Goal: Task Accomplishment & Management: Use online tool/utility

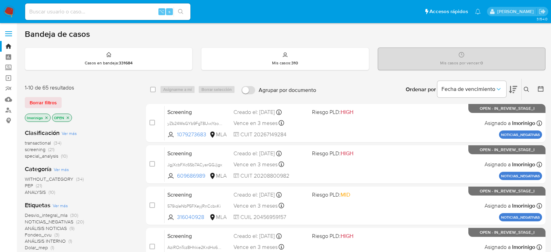
click at [98, 12] on input at bounding box center [107, 11] width 165 height 9
paste input "ymWQ2qPzdmt39pz6VH8dTASi"
type input "ymWQ2qPzdmt39pz6VH8dTASi"
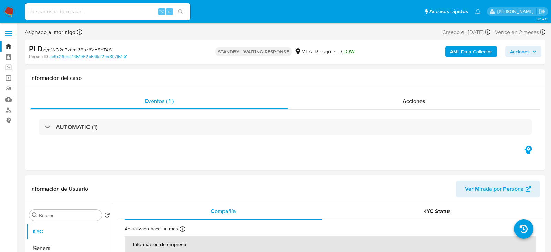
select select "10"
click at [95, 18] on div "⌥ s" at bounding box center [107, 11] width 165 height 17
click at [94, 12] on input at bounding box center [107, 11] width 165 height 9
paste input "uKrNGVFUt5bMJSmfMv9Gesb5"
type input "uKrNGVFUt5bMJSmfMv9Gesb5"
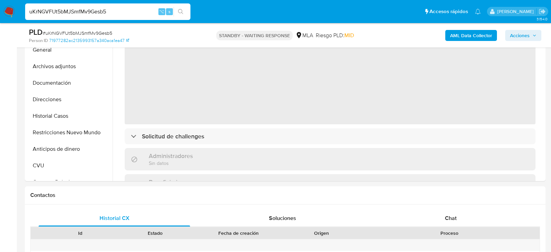
scroll to position [266, 0]
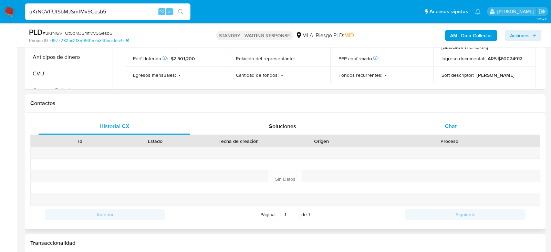
click at [466, 121] on div "Chat" at bounding box center [451, 126] width 152 height 17
select select "10"
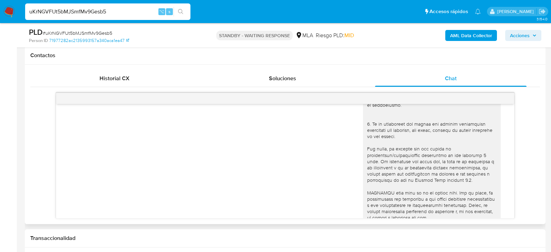
scroll to position [0, 0]
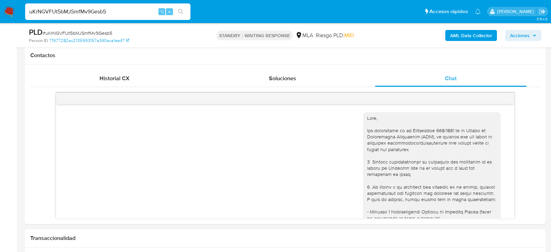
click at [103, 23] on nav "Pausado Ver notificaciones uKrNGVFUt5bMJSmfMv9Gesb5 ⌥ s Accesos rápidos Presion…" at bounding box center [275, 11] width 551 height 23
click at [103, 14] on input "uKrNGVFUt5bMJSmfMv9Gesb5" at bounding box center [107, 11] width 165 height 9
paste input "IKG6IpgpXDQWroS9nn9lvKVx"
type input "IKG6IpgpXDQWroS9nn9lvKVx"
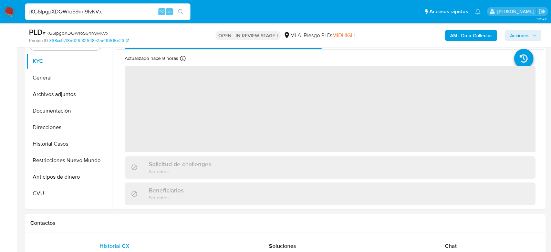
scroll to position [201, 0]
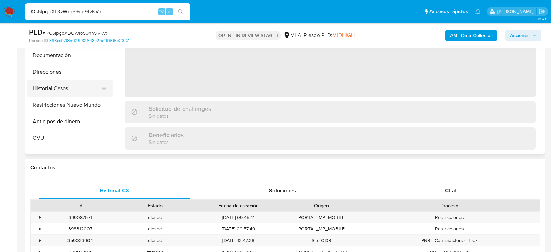
click at [54, 90] on button "Historial Casos" at bounding box center [67, 88] width 81 height 17
select select "10"
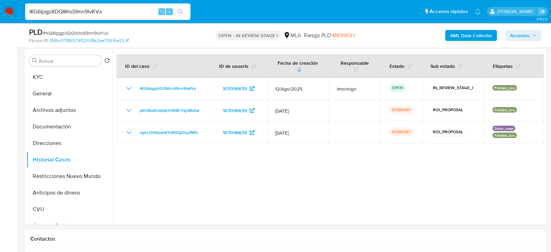
scroll to position [129, 0]
click at [92, 15] on input "IKG6IpgpXDQWroS9nn9lvKVx" at bounding box center [107, 11] width 165 height 9
click at [90, 15] on input "IKG6IpgpXDQWroS9nn9lvKVx" at bounding box center [107, 11] width 165 height 9
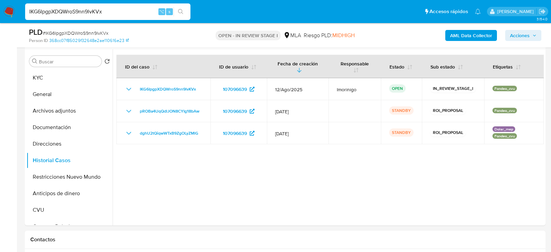
click at [90, 15] on input "IKG6IpgpXDQWroS9nn9lvKVx" at bounding box center [107, 11] width 165 height 9
paste input "HuW26MFDAE1bxB71ZrmN2QqG"
type input "HuW26MFDAE1bxB71ZrmN2QqG"
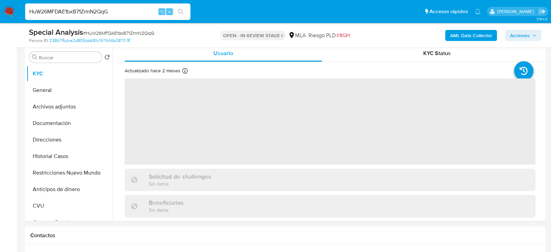
scroll to position [149, 0]
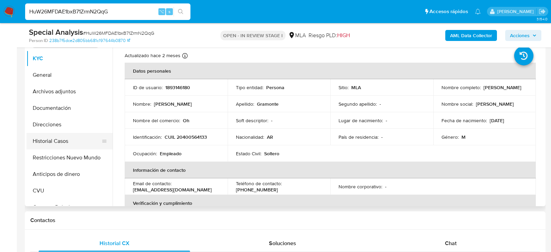
select select "10"
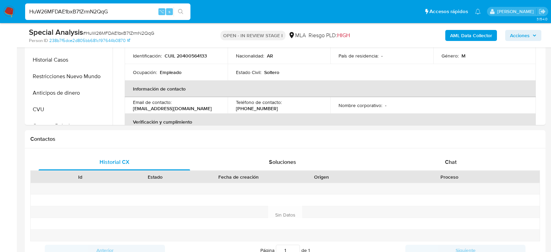
scroll to position [235, 0]
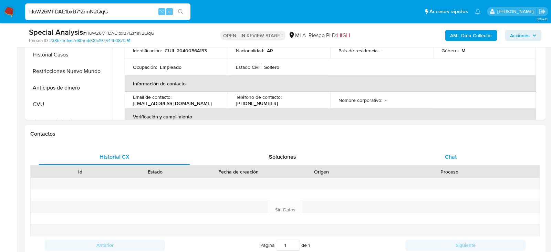
click at [429, 152] on div "Chat" at bounding box center [451, 157] width 152 height 17
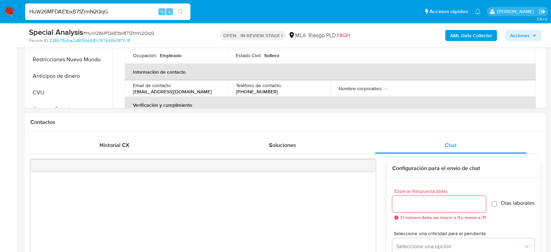
scroll to position [246, 0]
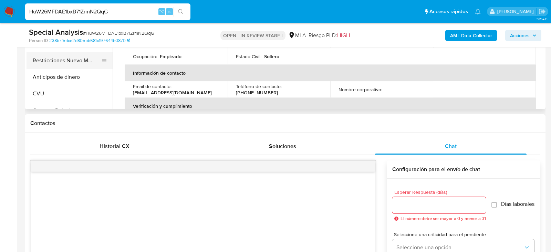
click at [51, 63] on button "Restricciones Nuevo Mundo" at bounding box center [67, 60] width 81 height 17
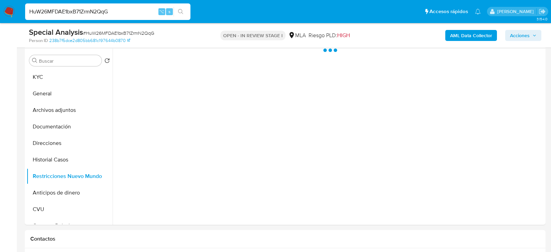
scroll to position [131, 0]
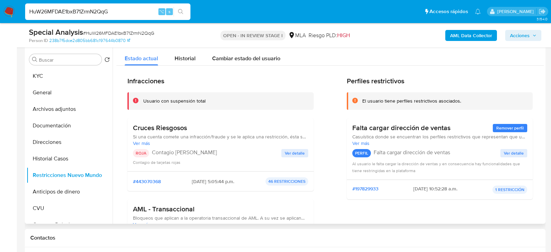
drag, startPoint x: 211, startPoint y: 183, endPoint x: 185, endPoint y: 182, distance: 25.8
click at [192, 182] on span "2025-06-25 - 5:05:44 p.m." at bounding box center [213, 181] width 42 height 6
click at [179, 59] on span "Historial" at bounding box center [185, 58] width 21 height 8
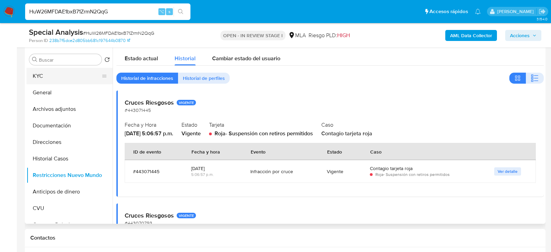
click at [54, 79] on button "KYC" at bounding box center [67, 76] width 81 height 17
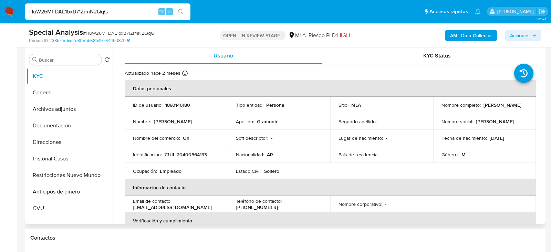
click at [189, 153] on p "CUIL 20400564133" at bounding box center [186, 155] width 42 height 6
copy p "20400564133"
click at [173, 100] on td "ID de usuario : 1893146180" at bounding box center [176, 105] width 103 height 17
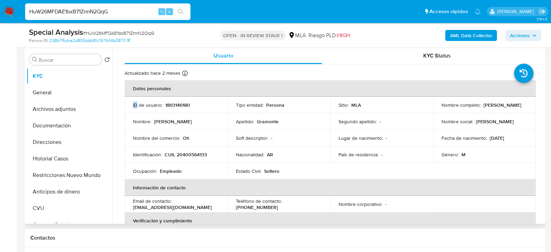
click at [173, 100] on td "ID de usuario : 1893146180" at bounding box center [176, 105] width 103 height 17
click at [173, 104] on p "1893146180" at bounding box center [177, 105] width 25 height 6
copy p "1893146180"
click at [488, 107] on p "Nicolas Gabriel Gramonte" at bounding box center [503, 105] width 38 height 6
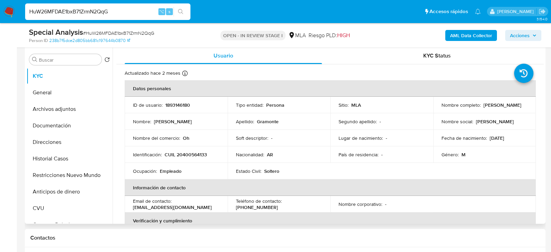
click at [488, 107] on p "Nicolas Gabriel Gramonte" at bounding box center [503, 105] width 38 height 6
copy p "Gramonte"
drag, startPoint x: 439, startPoint y: 108, endPoint x: 497, endPoint y: 108, distance: 57.9
click at [497, 108] on div "Nombre completo : Nicolas Gabriel Gramonte" at bounding box center [484, 105] width 86 height 6
copy p "Nicolas Gabriel Gramonte"
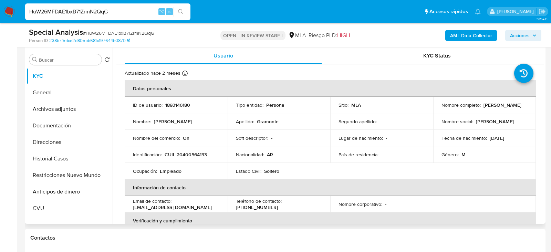
click at [195, 158] on td "Identificación : CUIL 20400564133" at bounding box center [176, 154] width 103 height 17
click at [195, 157] on p "CUIL 20400564133" at bounding box center [186, 155] width 42 height 6
copy p "20400564133"
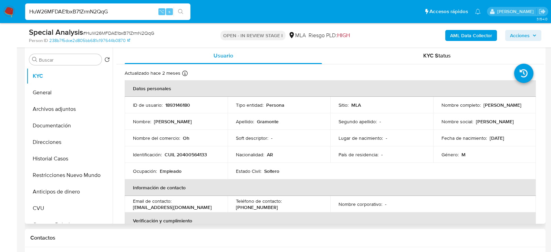
click at [181, 102] on p "1893146180" at bounding box center [177, 105] width 25 height 6
copy p "1893146180"
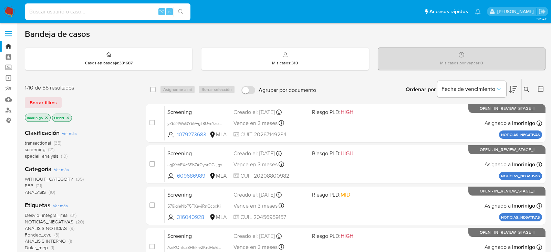
click at [119, 13] on input at bounding box center [107, 11] width 165 height 9
paste input "Da0DUXB6kuWS1oLnkOcLZ1sy"
type input "Da0DUXB6kuWS1oLnkOcLZ1sy"
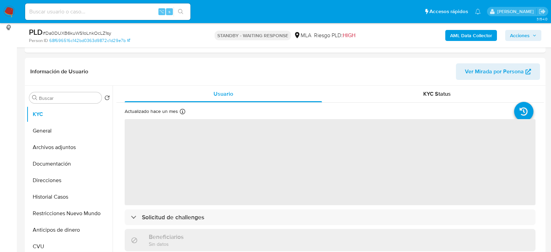
scroll to position [95, 0]
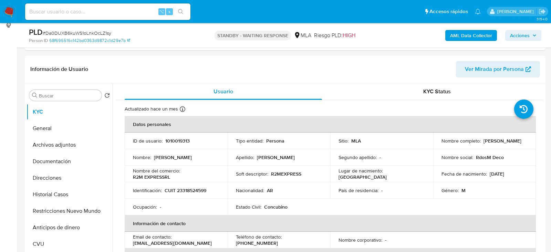
select select "10"
click at [55, 191] on button "Historial Casos" at bounding box center [67, 194] width 81 height 17
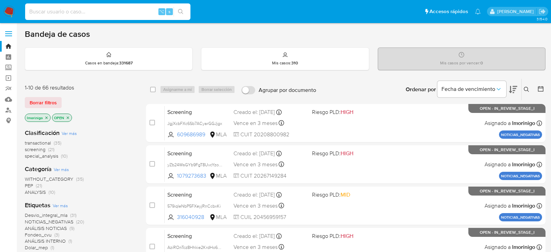
click at [119, 12] on input at bounding box center [107, 11] width 165 height 9
paste input "kOtdRJTj66XLGfk4Q2cUZBAx"
type input "kOtdRJTj66XLGfk4Q2cUZBAx"
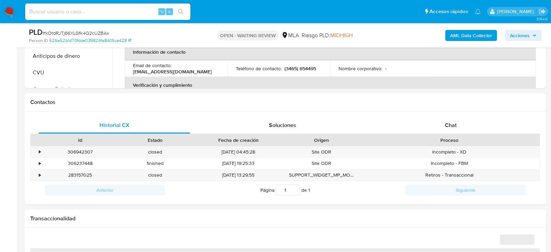
scroll to position [288, 0]
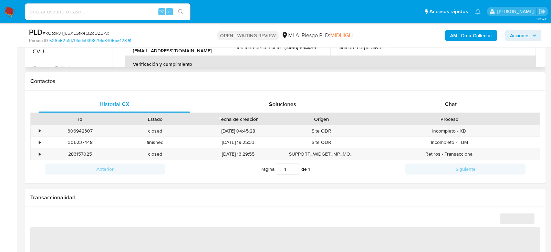
select select "10"
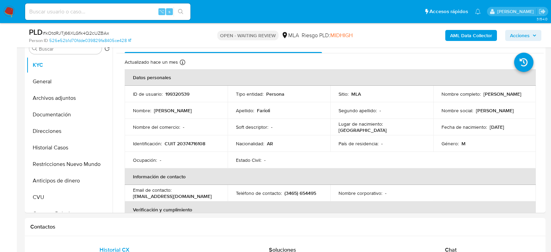
scroll to position [133, 0]
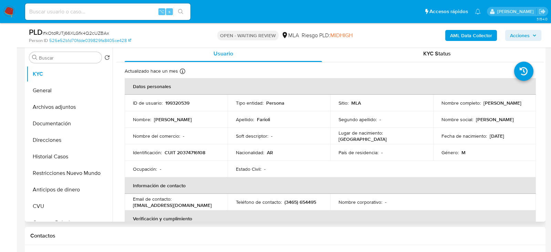
click at [180, 150] on p "CUIT 20374716108" at bounding box center [185, 152] width 41 height 6
copy p "20374716108"
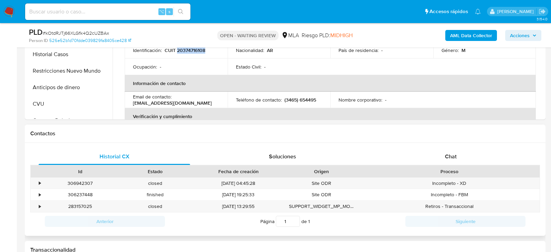
scroll to position [281, 0]
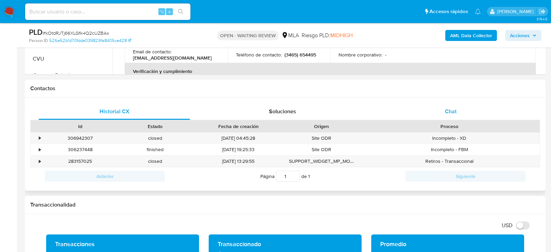
click at [470, 112] on div "Chat" at bounding box center [451, 111] width 152 height 17
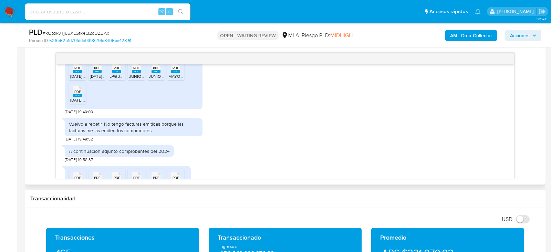
scroll to position [817, 0]
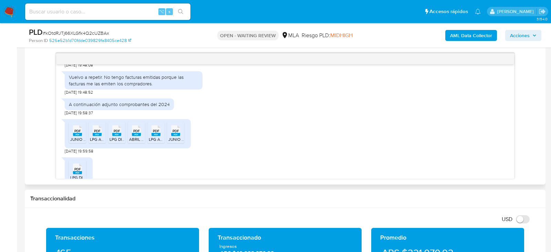
click at [75, 142] on li "PDF PDF JUNIO 2024 1.pdf" at bounding box center [77, 132] width 17 height 21
click at [100, 142] on li "PDF PDF LPG ABRIL 2024 2.pdf" at bounding box center [97, 132] width 17 height 21
click at [114, 141] on li "PDF PDF LPG DICIEMBRE 2024 1.pdf" at bounding box center [116, 132] width 17 height 21
click at [131, 135] on div "PDF PDF" at bounding box center [136, 129] width 14 height 13
click at [147, 135] on ul "PDF PDF JUNIO 2024 1.pdf PDF PDF LPG ABRIL 2024 2.pdf PDF PDF LPG DICIEMBRE 202…" at bounding box center [128, 134] width 118 height 24
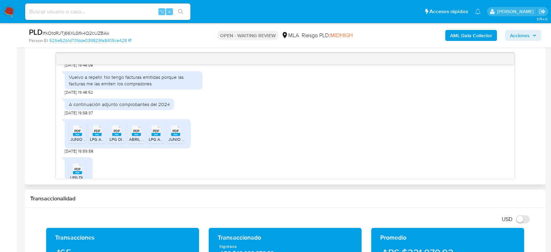
click at [155, 135] on icon "PDF" at bounding box center [156, 131] width 9 height 12
click at [175, 135] on icon "PDF" at bounding box center [175, 131] width 9 height 12
click at [82, 169] on div "PDF PDF" at bounding box center [77, 168] width 14 height 13
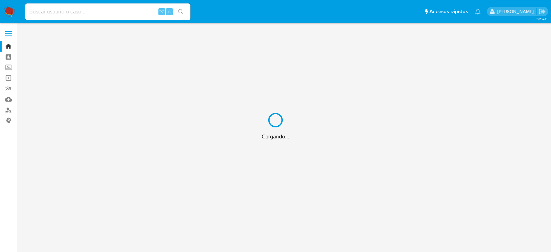
click at [114, 13] on div "Cargando..." at bounding box center [275, 126] width 551 height 252
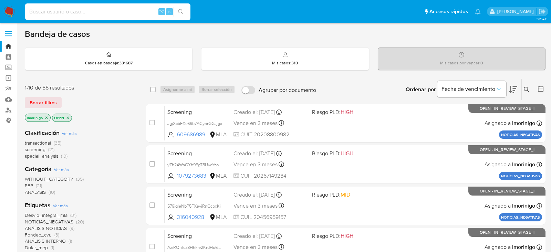
click at [114, 13] on input at bounding box center [107, 11] width 165 height 9
paste input "rDOMiPYRtbfg6xvuO0fd2A9J"
type input "rDOMiPYRtbfg6xvuO0fd2A9J"
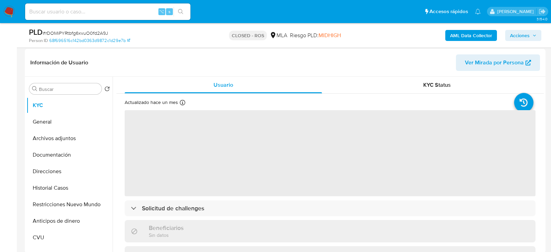
scroll to position [102, 0]
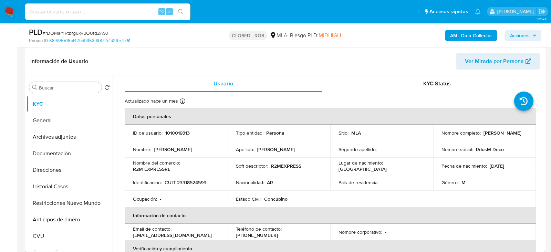
select select "10"
click at [39, 180] on button "Historial Casos" at bounding box center [67, 186] width 81 height 17
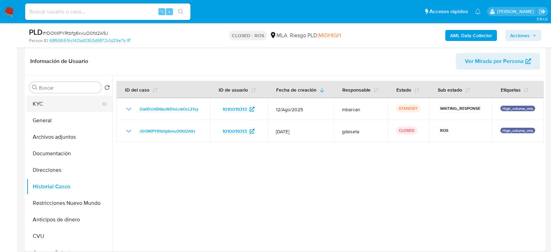
click at [49, 102] on button "KYC" at bounding box center [67, 104] width 81 height 17
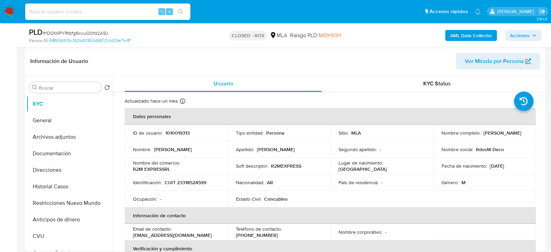
click at [497, 131] on p "Andres Marano" at bounding box center [503, 133] width 38 height 6
click at [504, 133] on p "Andres Marano" at bounding box center [503, 133] width 38 height 6
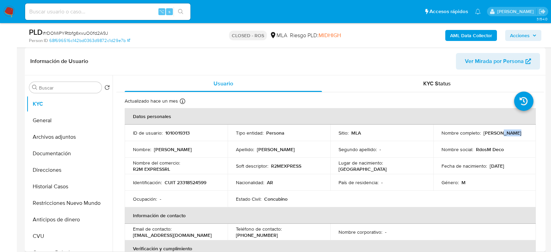
copy p "Marano"
click at [204, 49] on div "Información de Usuario Ver Mirada por Persona" at bounding box center [285, 62] width 521 height 28
click at [186, 179] on p "CUIT 23318524599" at bounding box center [186, 182] width 42 height 6
copy p "CUIT"
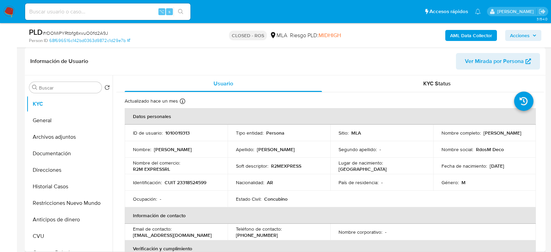
click at [186, 179] on p "CUIT 23318524599" at bounding box center [186, 182] width 42 height 6
click at [187, 183] on p "CUIT 23318524599" at bounding box center [186, 182] width 42 height 6
copy p "23318524599"
click at [69, 157] on button "Documentación" at bounding box center [67, 153] width 81 height 17
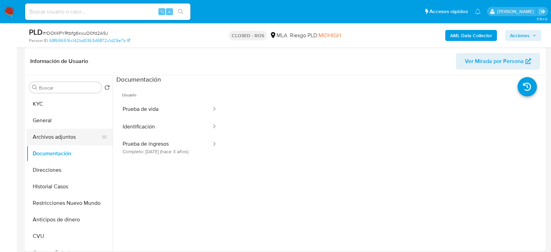
click at [77, 136] on button "Archivos adjuntos" at bounding box center [67, 137] width 81 height 17
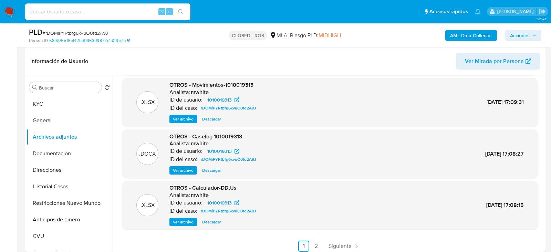
scroll to position [58, 0]
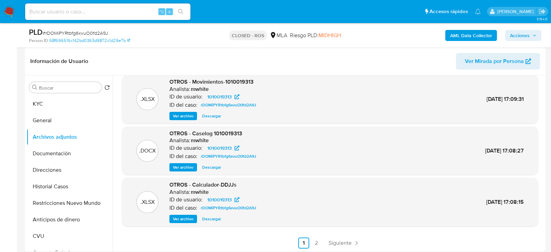
click at [188, 168] on span "Ver archivo" at bounding box center [183, 167] width 21 height 7
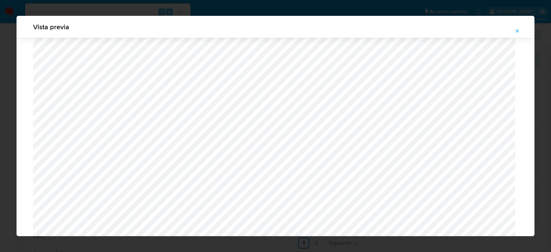
scroll to position [814, 0]
click at [521, 37] on div "Vista previa" at bounding box center [276, 27] width 518 height 22
click at [519, 32] on icon "Attachment preview" at bounding box center [518, 31] width 6 height 6
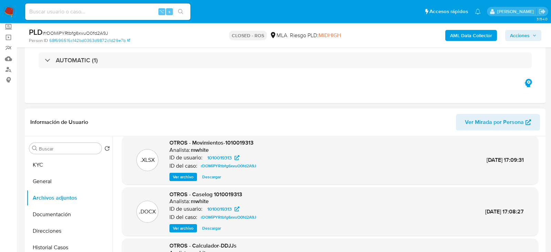
scroll to position [0, 0]
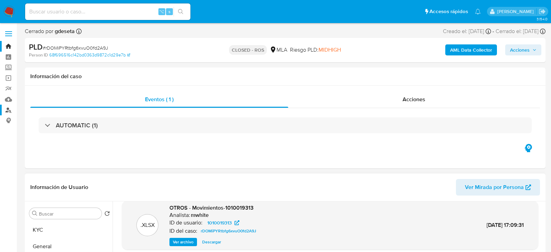
click at [10, 110] on link "Buscador de personas" at bounding box center [41, 110] width 82 height 11
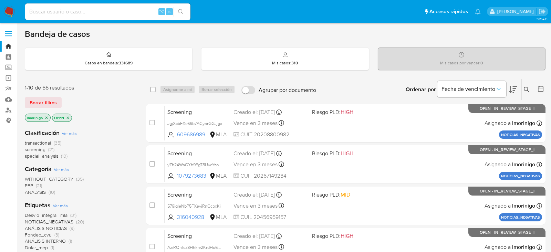
click at [47, 117] on icon "close-filter" at bounding box center [46, 118] width 4 height 4
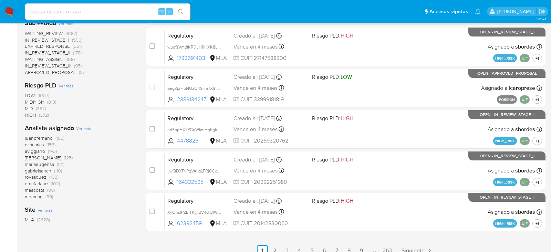
scroll to position [287, 0]
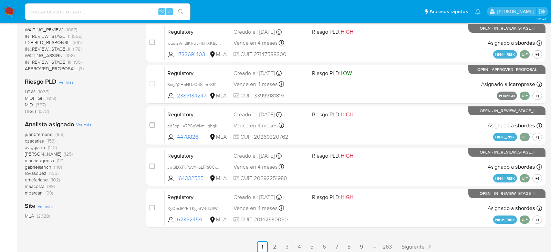
click at [60, 134] on span "(159)" at bounding box center [59, 134] width 9 height 7
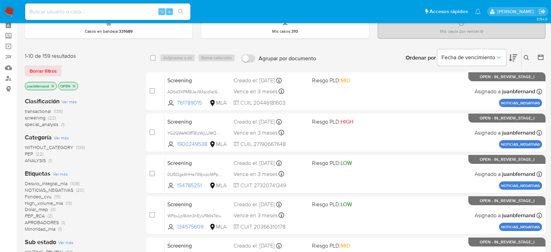
scroll to position [32, 0]
click at [496, 54] on icon at bounding box center [541, 57] width 6 height 6
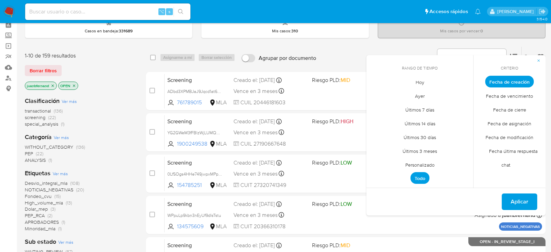
click at [426, 160] on span "Personalizado" at bounding box center [420, 165] width 44 height 14
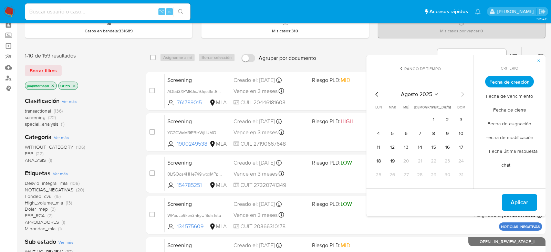
click at [375, 93] on icon "Mes anterior" at bounding box center [377, 94] width 8 height 8
click at [378, 97] on icon "Mes anterior" at bounding box center [377, 94] width 8 height 8
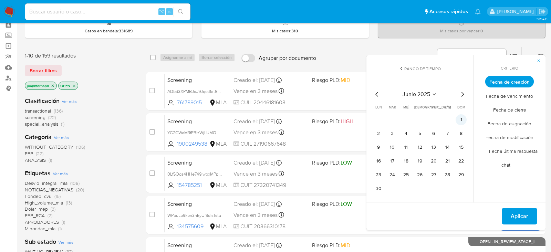
click at [460, 118] on button "1" at bounding box center [461, 119] width 11 height 11
drag, startPoint x: 461, startPoint y: 120, endPoint x: 464, endPoint y: 116, distance: 4.7
click at [464, 116] on button "1" at bounding box center [461, 119] width 11 height 11
click at [463, 94] on icon "Mes siguiente" at bounding box center [462, 94] width 3 height 5
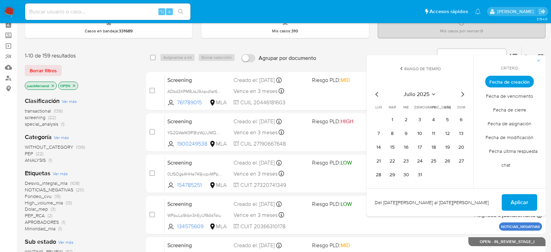
click at [373, 94] on icon "Mes anterior" at bounding box center [377, 94] width 8 height 8
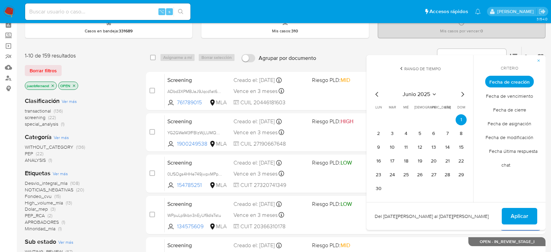
click at [463, 95] on icon "Mes siguiente" at bounding box center [462, 94] width 8 height 8
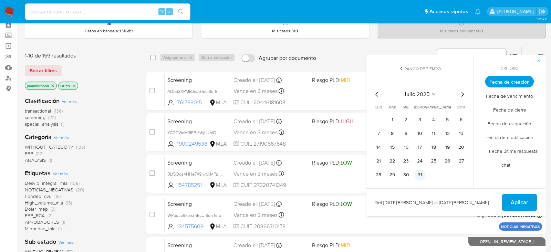
click at [420, 171] on button "31" at bounding box center [419, 174] width 11 height 11
click at [374, 92] on icon "Mes anterior" at bounding box center [377, 94] width 8 height 8
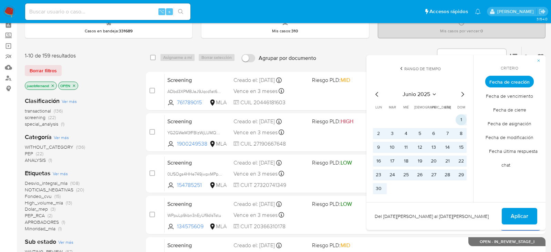
click at [458, 117] on button "1" at bounding box center [461, 119] width 11 height 11
click at [496, 214] on span "Aplicar" at bounding box center [520, 216] width 18 height 15
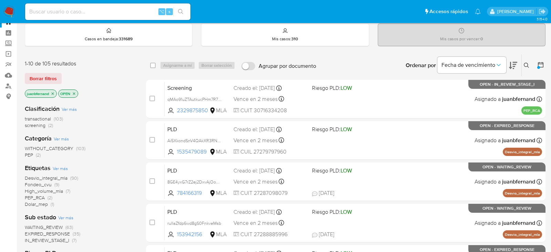
scroll to position [23, 0]
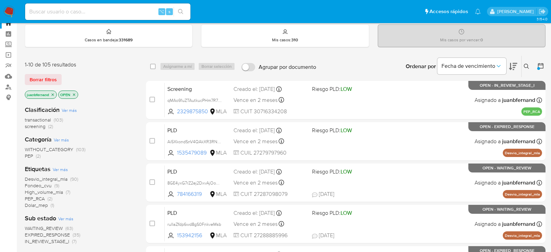
click at [496, 64] on icon at bounding box center [541, 66] width 6 height 6
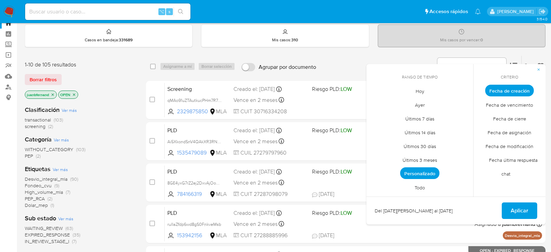
click at [420, 176] on span "Personalizado" at bounding box center [419, 173] width 39 height 12
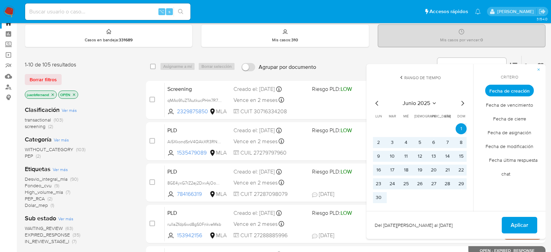
click at [463, 101] on icon "Mes siguiente" at bounding box center [462, 103] width 8 height 8
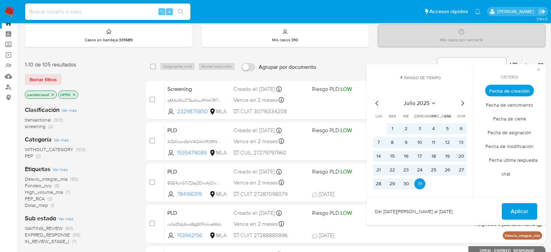
click at [463, 101] on icon "Mes siguiente" at bounding box center [462, 103] width 8 height 8
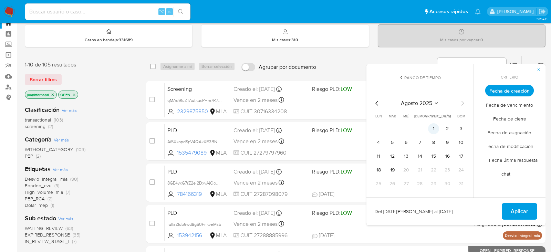
click at [431, 124] on button "1" at bounding box center [433, 128] width 11 height 11
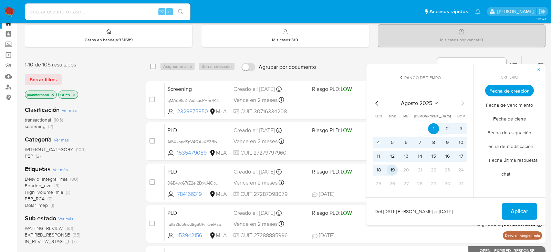
click at [393, 167] on button "19" at bounding box center [392, 170] width 11 height 11
click at [496, 212] on span "Aplicar" at bounding box center [520, 211] width 18 height 15
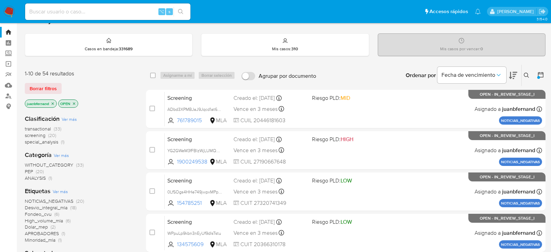
scroll to position [11, 0]
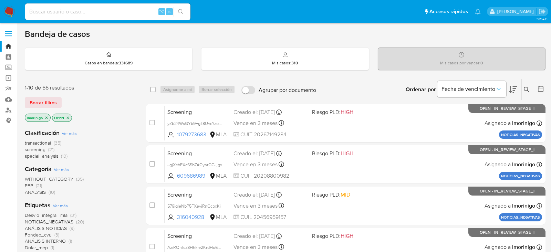
click at [542, 89] on icon at bounding box center [540, 88] width 7 height 7
click at [541, 86] on icon at bounding box center [540, 88] width 7 height 7
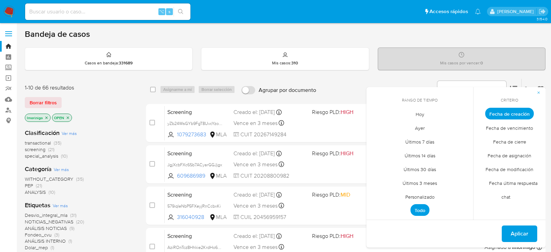
scroll to position [26, 0]
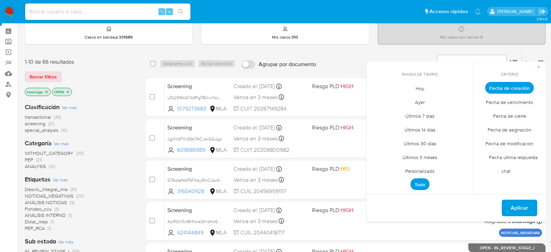
click at [425, 169] on span "Personalizado" at bounding box center [420, 171] width 44 height 14
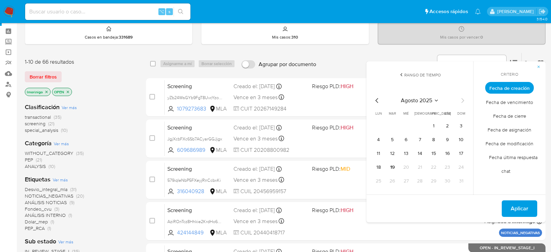
click at [378, 100] on icon "Mes anterior" at bounding box center [377, 100] width 8 height 8
click at [378, 101] on icon "Mes anterior" at bounding box center [377, 100] width 8 height 8
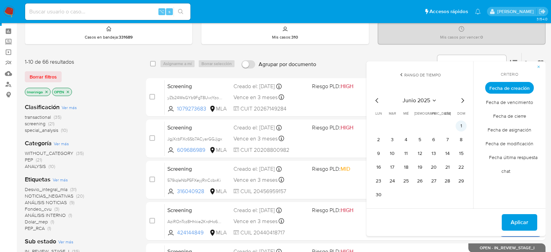
click at [464, 123] on button "1" at bounding box center [461, 126] width 11 height 11
click at [461, 97] on icon "Mes siguiente" at bounding box center [462, 100] width 8 height 8
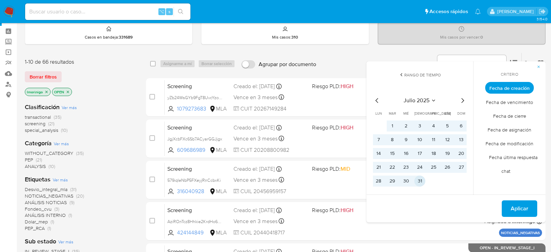
click at [418, 177] on button "31" at bounding box center [419, 181] width 11 height 11
click at [517, 209] on span "Aplicar" at bounding box center [520, 208] width 18 height 15
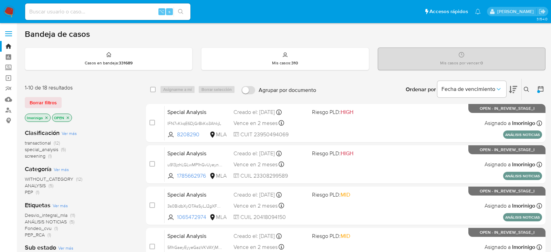
click at [46, 117] on icon "close-filter" at bounding box center [46, 117] width 2 height 2
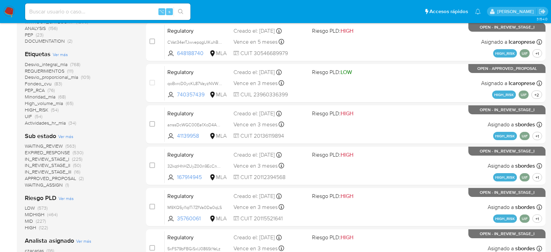
scroll to position [163, 0]
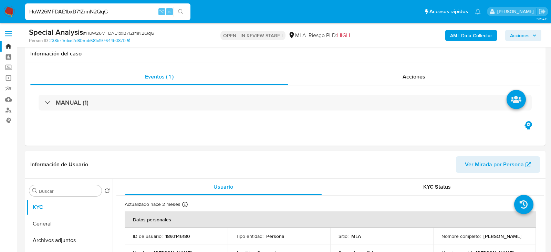
select select "10"
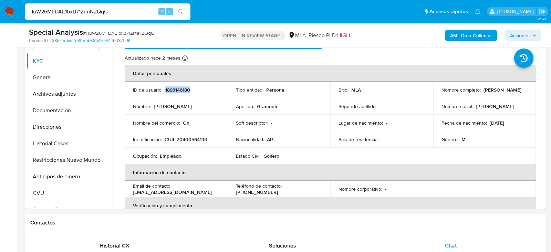
scroll to position [146, 0]
click at [484, 93] on p "Nicolas Gabriel Gramonte" at bounding box center [503, 90] width 38 height 6
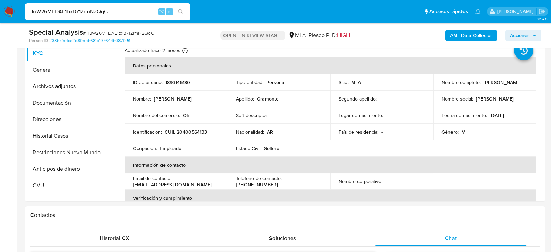
scroll to position [145, 0]
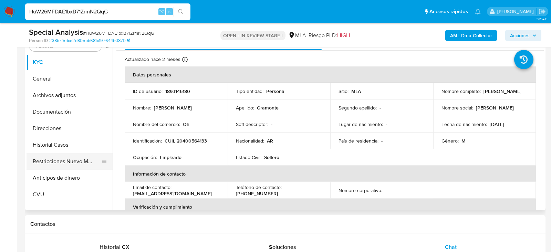
click at [42, 168] on button "Restricciones Nuevo Mundo" at bounding box center [67, 161] width 81 height 17
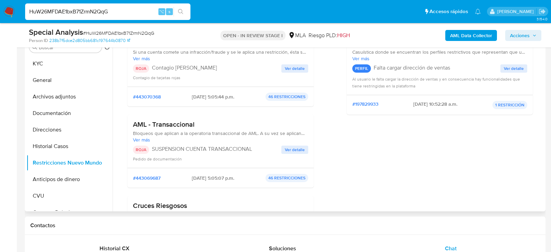
scroll to position [73, 0]
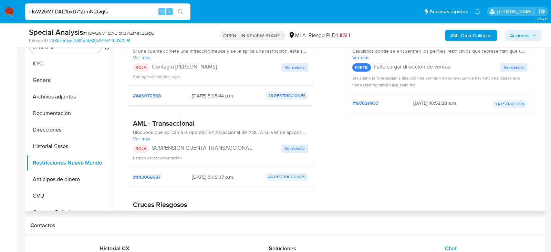
drag, startPoint x: 209, startPoint y: 176, endPoint x: 184, endPoint y: 176, distance: 25.8
click at [184, 176] on div "#443069687 2025-06-25 - 5:05:07 p.m. 46 RESTRICCIONES" at bounding box center [220, 177] width 175 height 8
click at [48, 69] on button "KYC" at bounding box center [67, 63] width 81 height 17
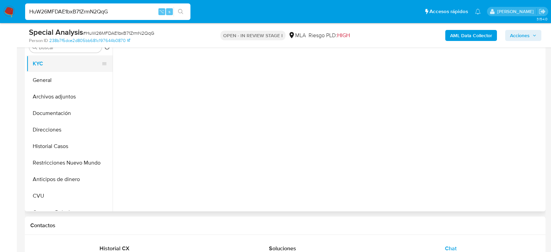
scroll to position [0, 0]
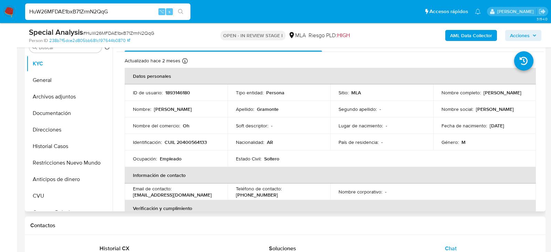
drag, startPoint x: 439, startPoint y: 95, endPoint x: 499, endPoint y: 96, distance: 60.6
click at [499, 96] on td "Nombre completo : Nicolas Gabriel Gramonte" at bounding box center [484, 92] width 103 height 17
click at [42, 97] on button "Archivos adjuntos" at bounding box center [67, 97] width 81 height 17
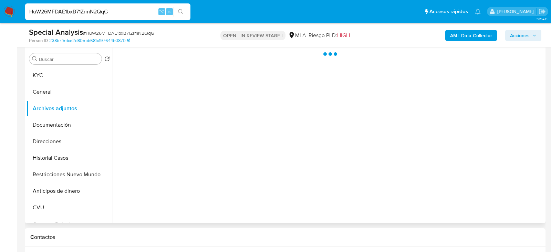
scroll to position [128, 0]
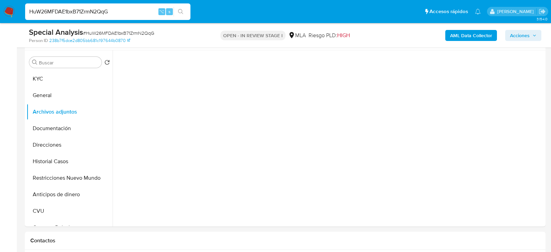
click at [464, 36] on b "AML Data Collector" at bounding box center [471, 35] width 42 height 11
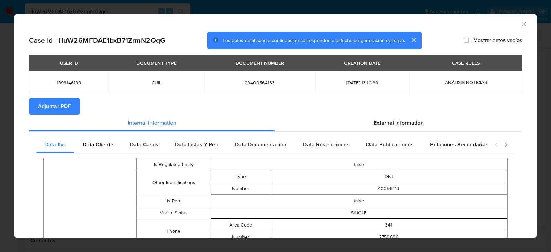
click at [72, 106] on button "Adjuntar PDF" at bounding box center [54, 106] width 51 height 17
click at [525, 24] on icon "Cerrar ventana" at bounding box center [523, 24] width 7 height 7
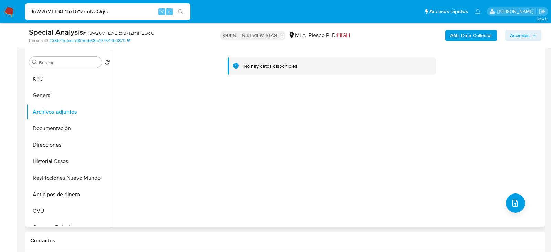
scroll to position [126, 0]
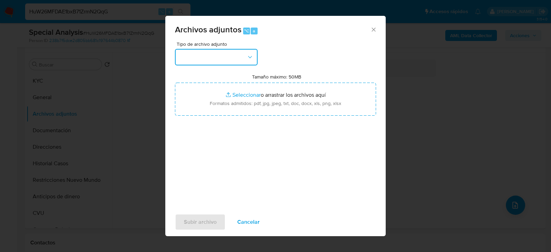
click at [228, 60] on button "button" at bounding box center [216, 57] width 83 height 17
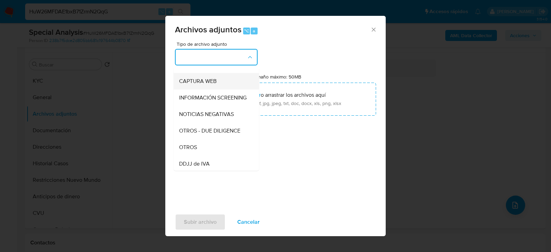
scroll to position [62, 0]
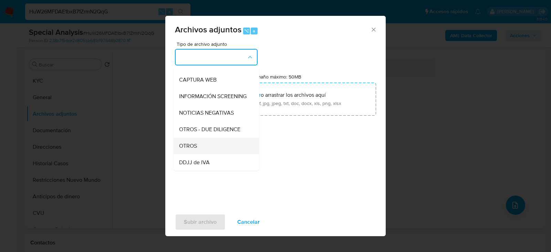
click at [213, 142] on div "OTROS" at bounding box center [214, 145] width 70 height 17
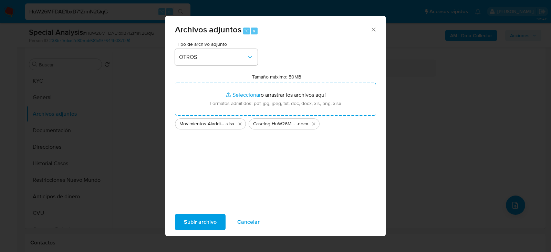
click at [198, 222] on span "Subir archivo" at bounding box center [200, 222] width 33 height 15
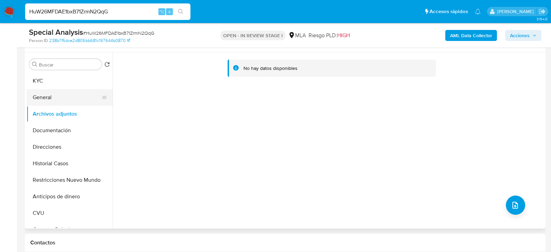
click at [42, 97] on button "General" at bounding box center [67, 97] width 81 height 17
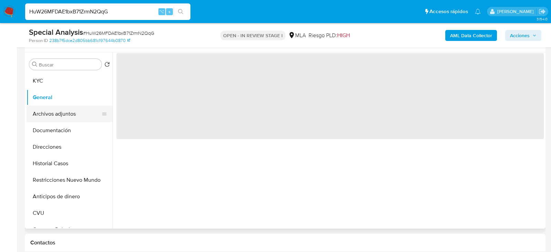
click at [43, 110] on button "Archivos adjuntos" at bounding box center [67, 114] width 81 height 17
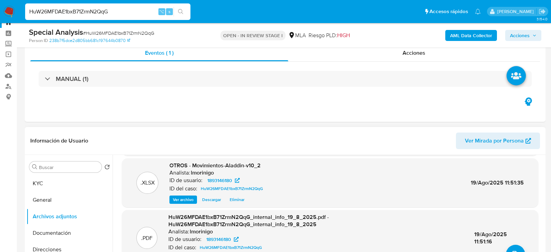
scroll to position [0, 0]
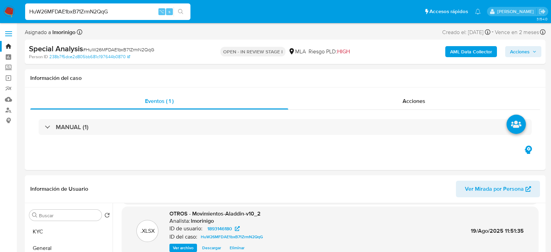
click at [533, 42] on div "Special Analysis # HuW26MFDAE1bxB71ZrmN2QqG Person ID 238b7f5dce2d805bb681c1976…" at bounding box center [285, 52] width 521 height 24
click at [532, 49] on span "Acciones" at bounding box center [523, 52] width 27 height 10
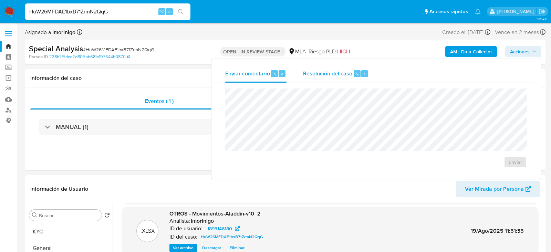
click at [322, 74] on span "Resolución del caso" at bounding box center [327, 74] width 49 height 8
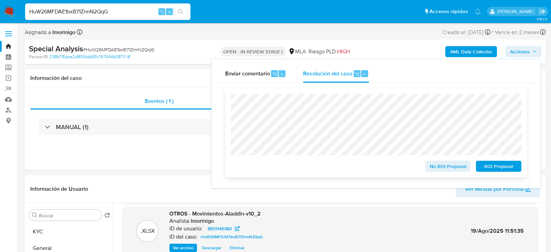
click at [482, 167] on span "ROI Proposal" at bounding box center [499, 167] width 36 height 10
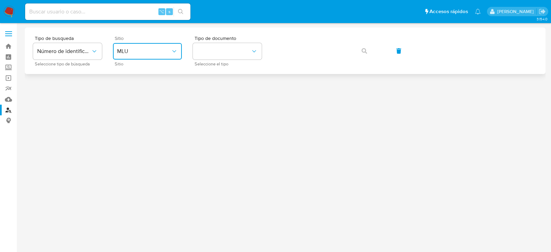
click at [163, 48] on span "MLU" at bounding box center [144, 51] width 54 height 7
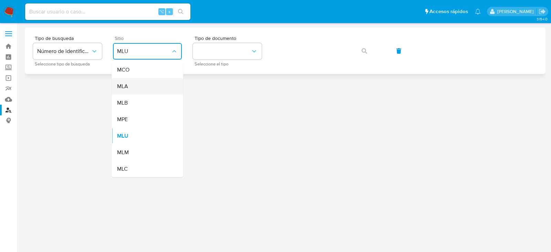
click at [155, 80] on div "MLA" at bounding box center [145, 86] width 56 height 17
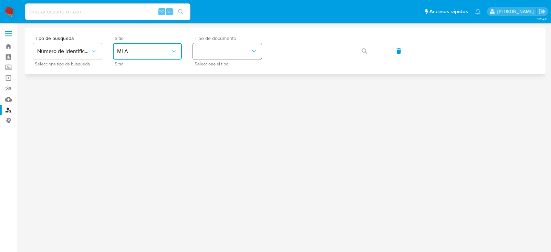
click at [227, 59] on button "identificationType" at bounding box center [227, 51] width 69 height 17
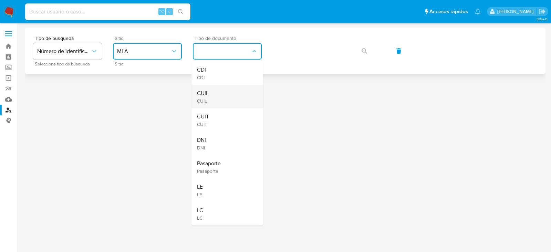
click at [238, 100] on div "CUIL CUIL" at bounding box center [225, 96] width 56 height 23
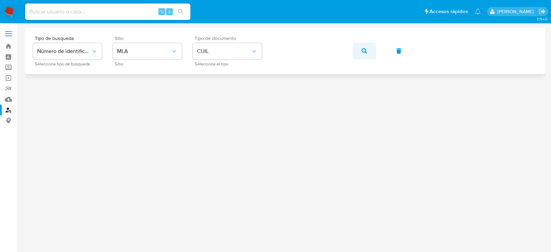
click at [373, 54] on button "button" at bounding box center [364, 51] width 23 height 17
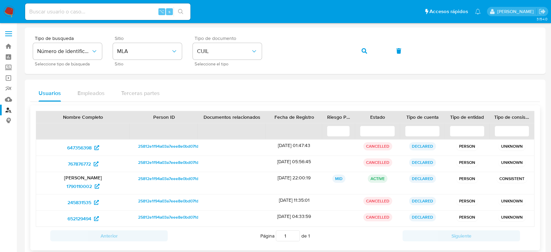
scroll to position [11, 0]
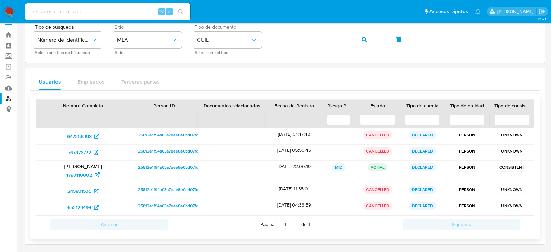
click at [158, 164] on span "25812e1f94a03a7eee8e0bd07fdae1ee" at bounding box center [173, 167] width 71 height 8
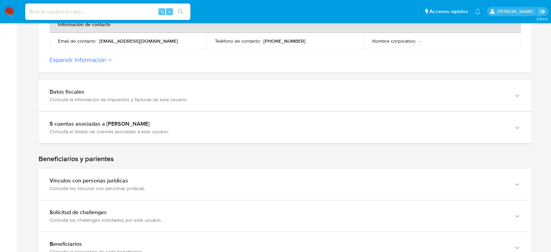
scroll to position [276, 0]
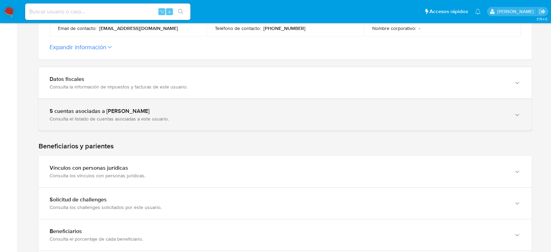
click at [68, 108] on div "5 cuentas asociadas a [PERSON_NAME]" at bounding box center [278, 111] width 457 height 7
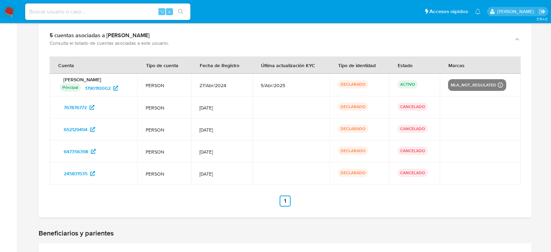
scroll to position [353, 0]
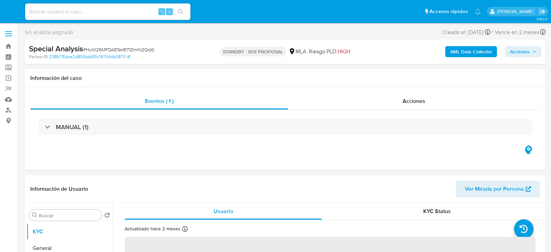
select select "10"
click at [105, 19] on div "⌥ s" at bounding box center [107, 11] width 165 height 17
click at [105, 13] on input at bounding box center [107, 11] width 165 height 9
paste input "5flhGaeyEyyeGazVKVAYjMd5"
type input "5flhGaeyEyyeGazVKVAYjMd5"
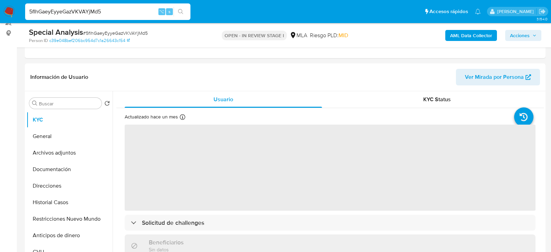
select select "10"
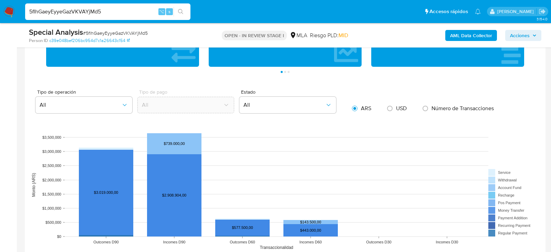
scroll to position [669, 0]
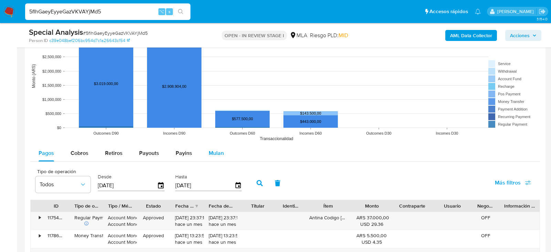
click at [219, 151] on span "Mulan" at bounding box center [216, 153] width 15 height 8
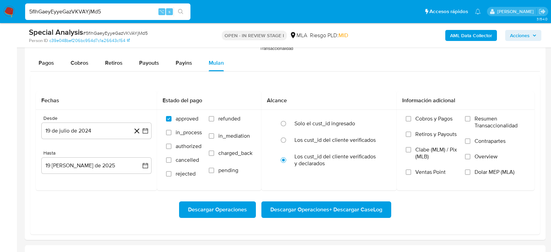
scroll to position [763, 0]
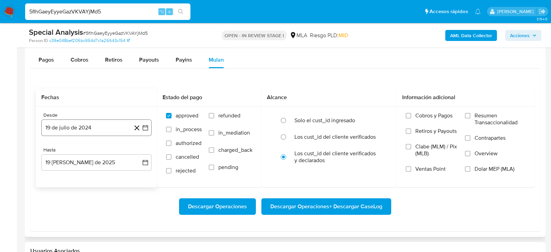
click at [79, 125] on button "19 de julio de 2024" at bounding box center [96, 128] width 110 height 17
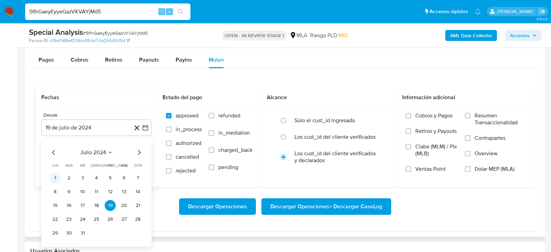
click at [56, 173] on button "1" at bounding box center [55, 178] width 11 height 11
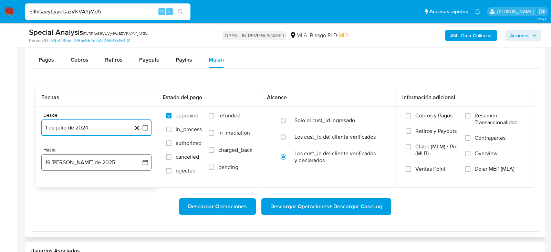
click at [94, 156] on button "19 de agosto de 2025" at bounding box center [96, 162] width 110 height 17
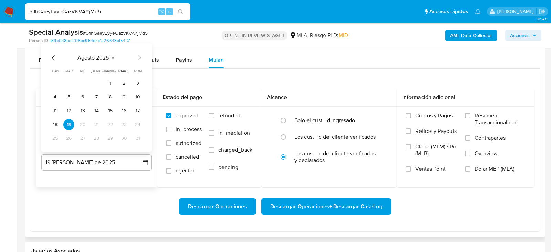
click at [52, 54] on icon "Mes anterior" at bounding box center [54, 58] width 8 height 8
click at [52, 55] on icon "Mes anterior" at bounding box center [53, 57] width 3 height 5
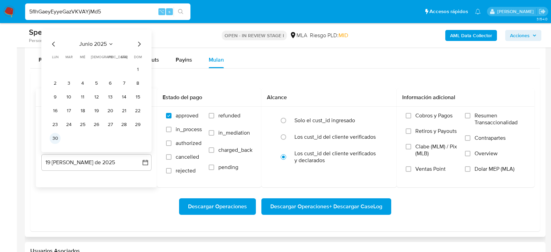
click at [56, 136] on button "30" at bounding box center [55, 138] width 11 height 11
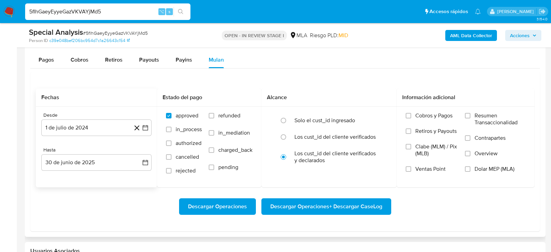
click at [62, 212] on div "Descargar Operaciones Descargar Operaciones + Descargar CaseLog" at bounding box center [285, 206] width 499 height 17
click at [490, 168] on span "Dolar MEP (MLA)" at bounding box center [495, 169] width 40 height 7
click at [470, 168] on input "Dolar MEP (MLA)" at bounding box center [468, 169] width 6 height 6
click at [366, 205] on span "Descargar Operaciones + Descargar CaseLog" at bounding box center [326, 206] width 112 height 15
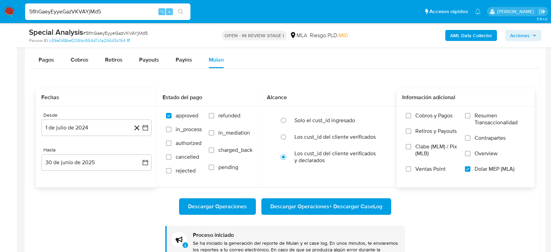
click at [106, 15] on input "5flhGaeyEyyeGazVKVAYjMd5" at bounding box center [107, 11] width 165 height 9
paste input "3s0BidbXyOTAsSyLJ2gXFUTu"
type input "3s0BidbXyOTAsSyLJ2gXFUTu"
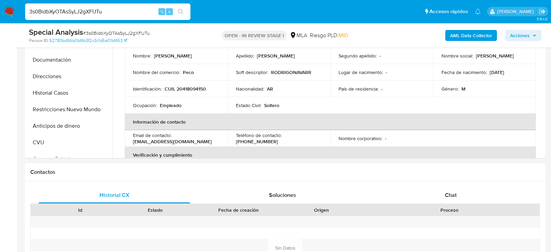
select select "10"
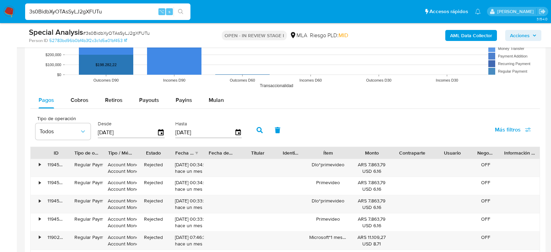
scroll to position [720, 0]
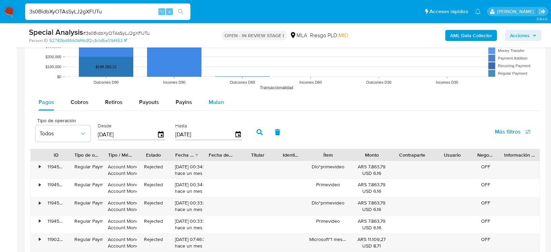
click at [214, 101] on span "Mulan" at bounding box center [216, 102] width 15 height 8
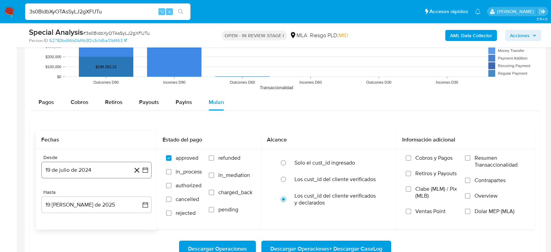
click at [95, 173] on button "19 de julio de 2024" at bounding box center [96, 170] width 110 height 17
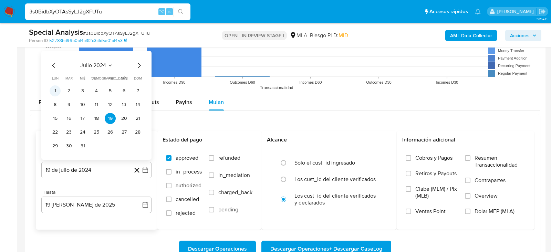
click at [60, 87] on button "1" at bounding box center [55, 90] width 11 height 11
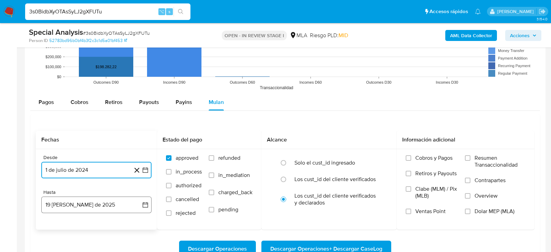
click at [79, 207] on button "19 de agosto de 2025" at bounding box center [96, 205] width 110 height 17
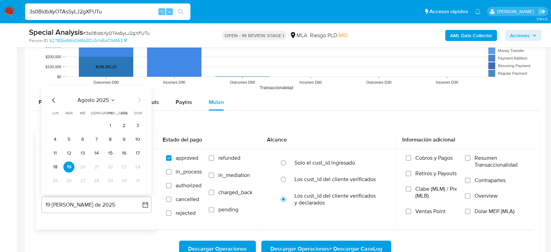
click at [53, 99] on icon "Mes anterior" at bounding box center [53, 100] width 3 height 5
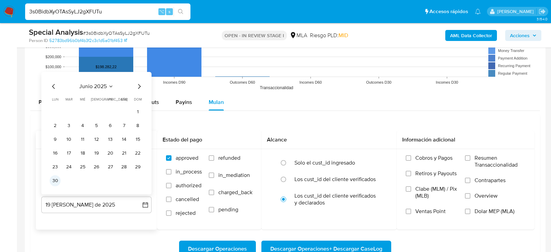
click at [57, 176] on button "30" at bounding box center [55, 180] width 11 height 11
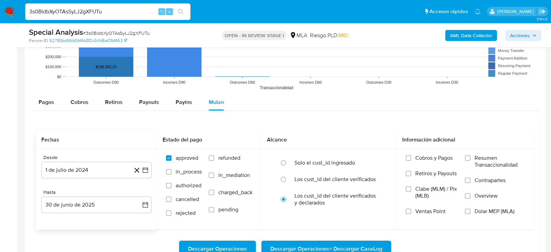
click at [100, 233] on div "Descargar Operaciones Descargar Operaciones + Descargar CaseLog" at bounding box center [285, 249] width 499 height 39
click at [472, 208] on label "Dolar MEP (MLA)" at bounding box center [495, 215] width 61 height 15
click at [470, 209] on input "Dolar MEP (MLA)" at bounding box center [468, 212] width 6 height 6
click at [322, 245] on span "Descargar Operaciones + Descargar CaseLog" at bounding box center [326, 248] width 112 height 15
click at [104, 13] on input "3s0BidbXyOTAsSyLJ2gXFUTu" at bounding box center [107, 11] width 165 height 9
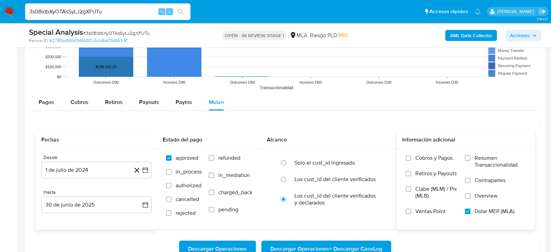
click at [104, 13] on input "3s0BidbXyOTAsSyLJ2gXFUTu" at bounding box center [107, 11] width 165 height 9
paste input "u913jzhLGLwMP1hGvUyeynkH"
type input "u913jzhLGLwMP1hGvUyeynkH"
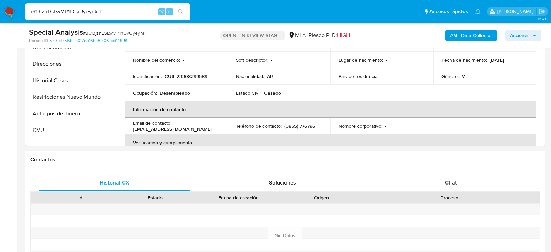
select select "10"
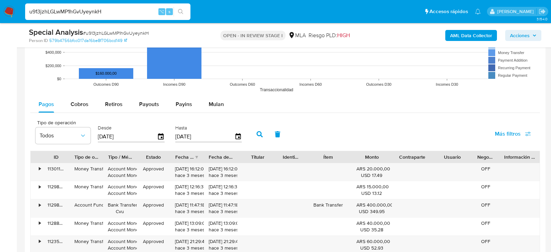
scroll to position [720, 0]
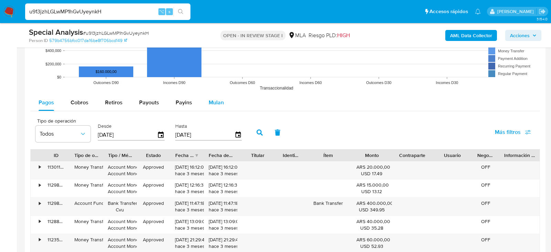
click at [219, 94] on div "Mulan" at bounding box center [216, 102] width 15 height 17
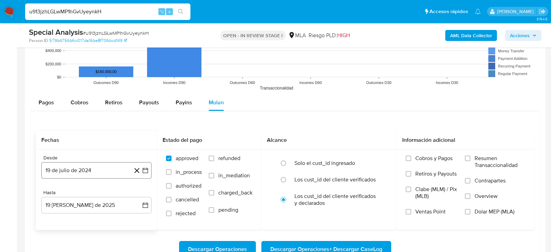
click at [69, 164] on button "19 de julio de 2024" at bounding box center [96, 170] width 110 height 17
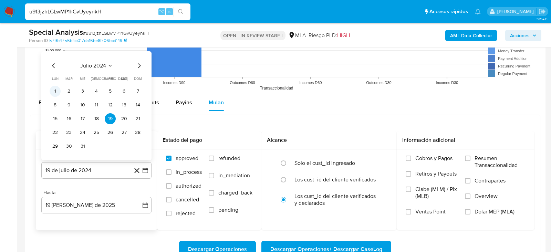
click at [54, 90] on button "1" at bounding box center [55, 91] width 11 height 11
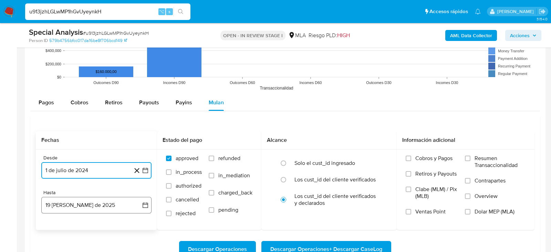
click at [78, 206] on button "19 de agosto de 2025" at bounding box center [96, 205] width 110 height 17
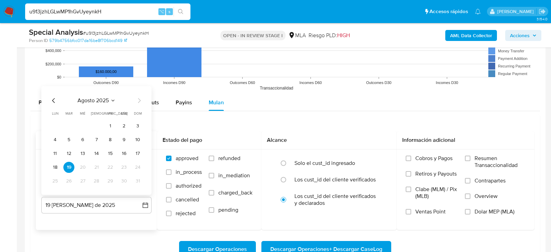
click at [53, 98] on icon "Mes anterior" at bounding box center [54, 100] width 8 height 8
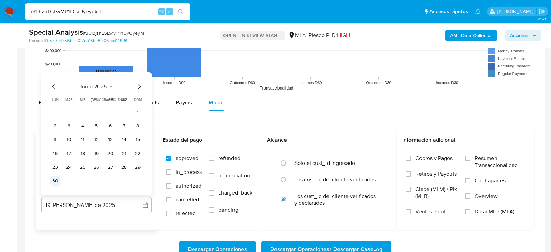
click at [55, 178] on button "30" at bounding box center [55, 181] width 11 height 11
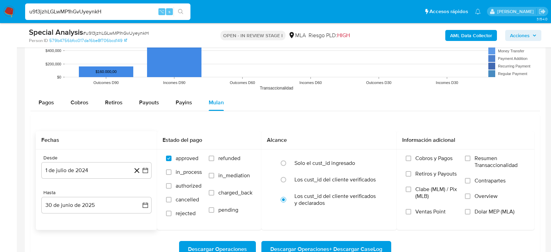
click at [80, 225] on div "Desde 1 de julio de 2024 1-07-2024 Hasta 30 de junio de 2025 30-06-2025" at bounding box center [96, 189] width 121 height 81
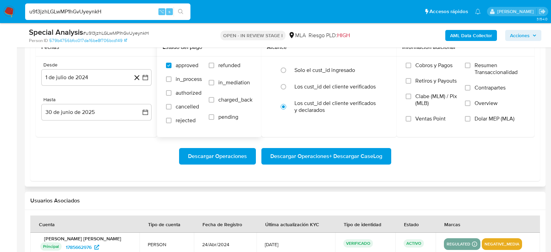
scroll to position [822, 0]
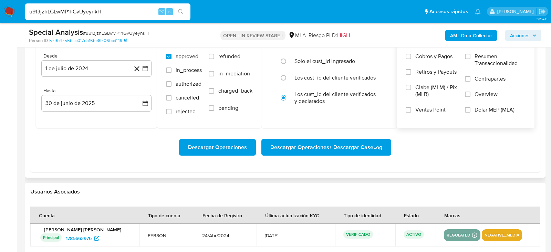
click at [484, 110] on span "Dolar MEP (MLA)" at bounding box center [495, 109] width 40 height 7
click at [470, 110] on input "Dolar MEP (MLA)" at bounding box center [468, 110] width 6 height 6
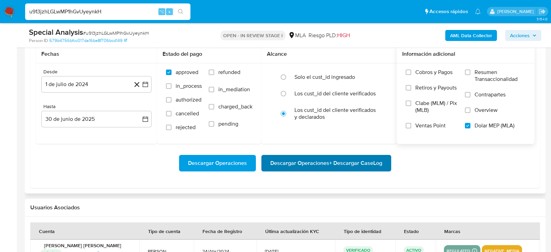
scroll to position [803, 0]
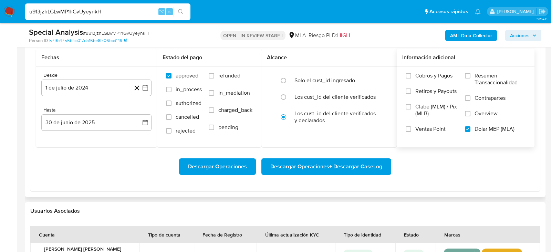
click at [324, 171] on span "Descargar Operaciones + Descargar CaseLog" at bounding box center [326, 166] width 112 height 15
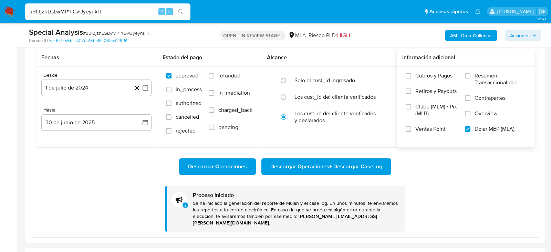
click at [103, 13] on input "u913jzhLGLwMP1hGvUyeynkH" at bounding box center [107, 11] width 165 height 9
paste input "IFN7vKkqE6DjGr8kKo3AhkjL"
type input "IFN7vKkqE6DjGr8kKo3AhkjL"
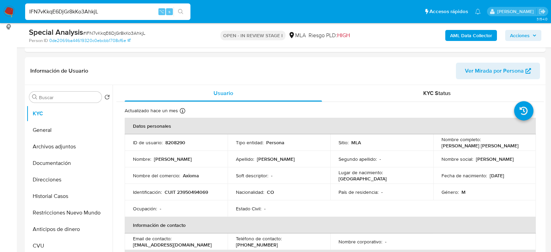
scroll to position [106, 0]
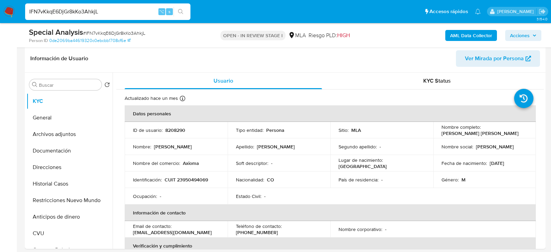
select select "10"
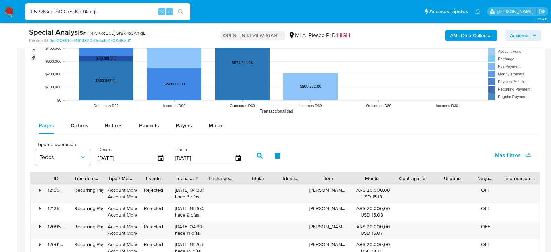
scroll to position [652, 0]
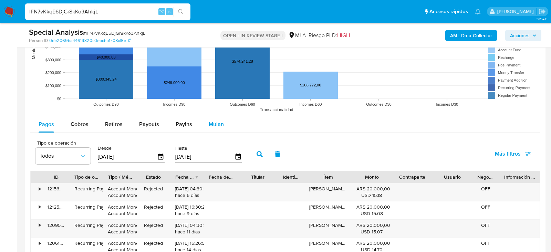
click at [201, 127] on button "Mulan" at bounding box center [216, 124] width 32 height 17
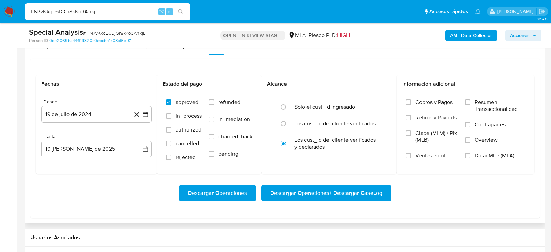
scroll to position [731, 0]
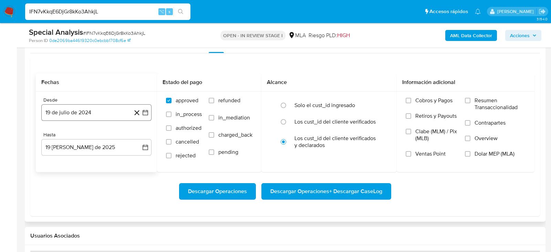
click at [65, 111] on button "19 de julio de 2024" at bounding box center [96, 112] width 110 height 17
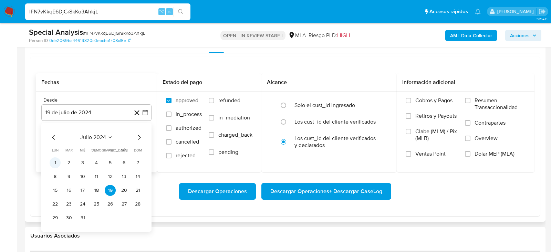
click at [53, 160] on button "1" at bounding box center [55, 162] width 11 height 11
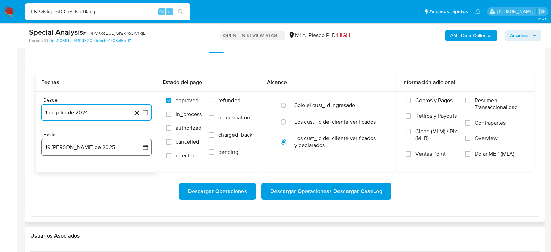
click at [75, 148] on button "19 de agosto de 2025" at bounding box center [96, 147] width 110 height 17
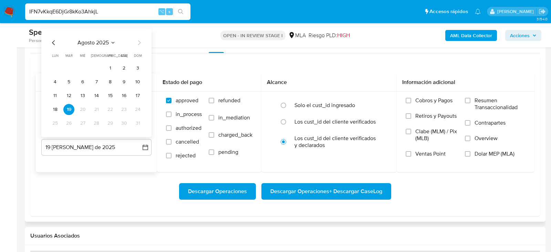
click at [54, 43] on icon "Mes anterior" at bounding box center [54, 43] width 8 height 8
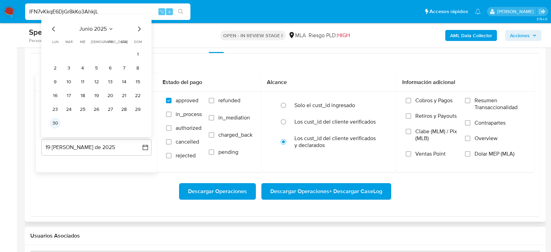
click at [56, 121] on button "30" at bounding box center [55, 123] width 11 height 11
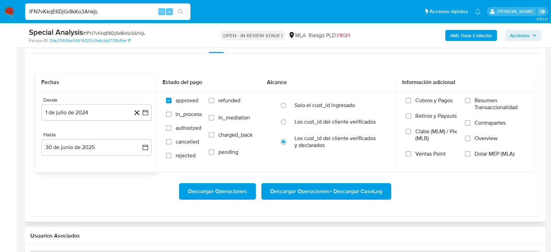
click at [91, 185] on div "Descargar Operaciones Descargar Operaciones + Descargar CaseLog" at bounding box center [285, 191] width 499 height 17
click at [505, 153] on span "Dolar MEP (MLA)" at bounding box center [495, 153] width 40 height 7
click at [470, 153] on input "Dolar MEP (MLA)" at bounding box center [468, 154] width 6 height 6
click at [346, 192] on span "Descargar Operaciones + Descargar CaseLog" at bounding box center [326, 191] width 112 height 15
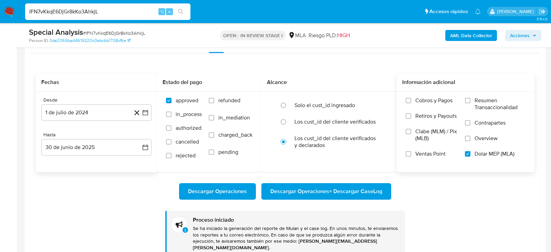
click at [112, 9] on input "IFN7vKkqE6DjGr8kKo3AhkjL" at bounding box center [107, 11] width 165 height 9
paste input "zoU9atrxNJ0hhMeeylybpmqC"
type input "zoU9atrxNJ0hhMeeylybpmqC"
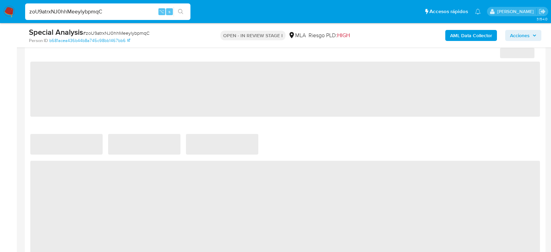
select select "10"
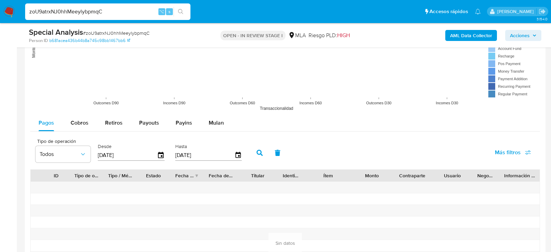
scroll to position [702, 0]
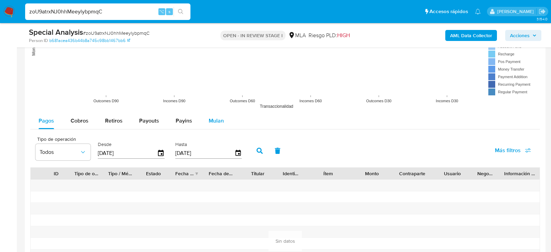
click at [205, 117] on button "Mulan" at bounding box center [216, 121] width 32 height 17
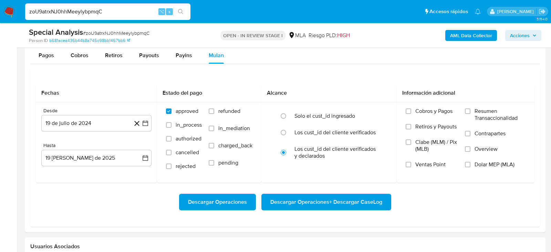
scroll to position [774, 0]
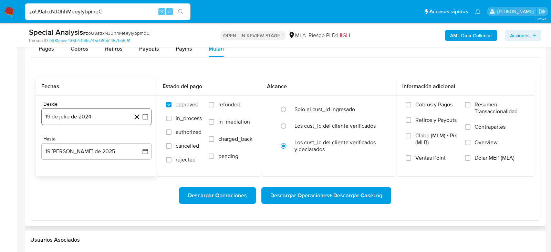
click at [82, 113] on button "19 de julio de 2024" at bounding box center [96, 116] width 110 height 17
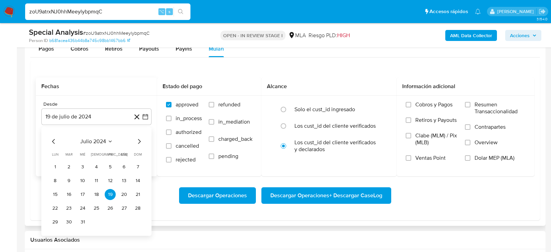
click at [143, 134] on div "julio 2024 julio 2024 lun lunes mar martes mié miércoles jue jueves vie viernes…" at bounding box center [96, 181] width 110 height 109
click at [141, 138] on icon "Mes siguiente" at bounding box center [139, 141] width 8 height 8
click at [98, 162] on td "1" at bounding box center [96, 167] width 11 height 11
click at [94, 167] on button "1" at bounding box center [96, 167] width 11 height 11
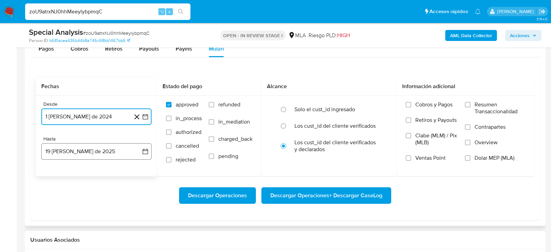
click at [94, 154] on button "19 de agosto de 2025" at bounding box center [96, 151] width 110 height 17
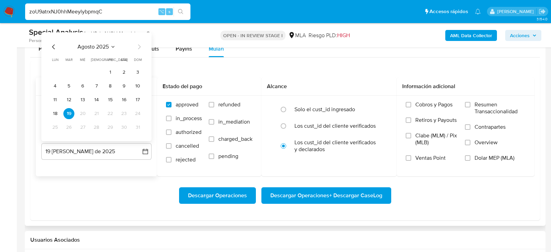
click at [54, 45] on icon "Mes anterior" at bounding box center [54, 47] width 8 height 8
click at [96, 126] on button "31" at bounding box center [96, 127] width 11 height 11
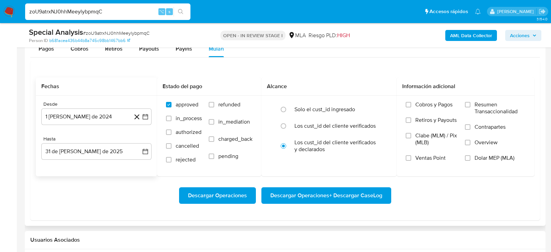
click at [112, 176] on div "Descargar Operaciones Descargar Operaciones + Descargar CaseLog" at bounding box center [285, 195] width 499 height 39
click at [483, 156] on span "Dolar MEP (MLA)" at bounding box center [495, 158] width 40 height 7
click at [470, 156] on input "Dolar MEP (MLA)" at bounding box center [468, 158] width 6 height 6
click at [358, 194] on span "Descargar Operaciones + Descargar CaseLog" at bounding box center [326, 195] width 112 height 15
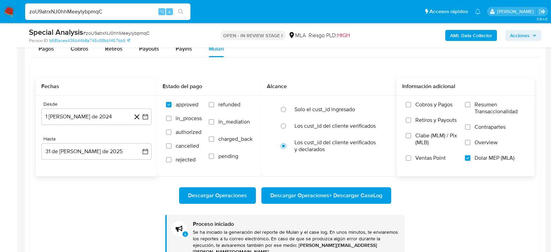
click at [109, 15] on input "zoU9atrxNJ0hhMeeylybpmqC" at bounding box center [107, 11] width 165 height 9
paste input "AcmQwcuWw3F7al36qe9qQnd8"
type input "AcmQwcuWw3F7al36qe9qQnd8"
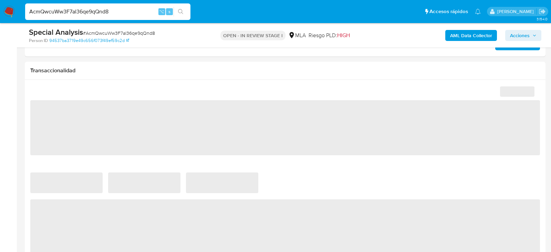
scroll to position [533, 0]
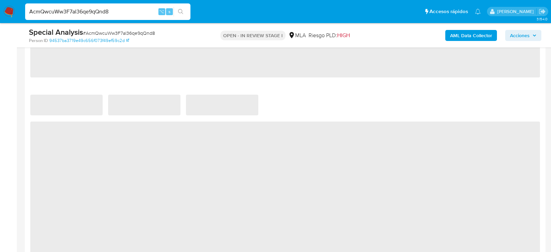
select select "10"
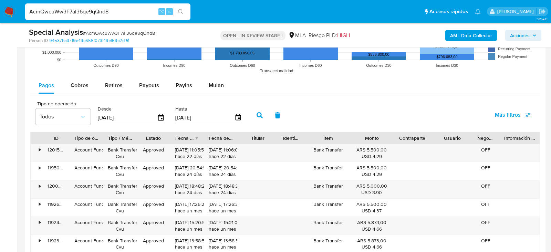
scroll to position [752, 0]
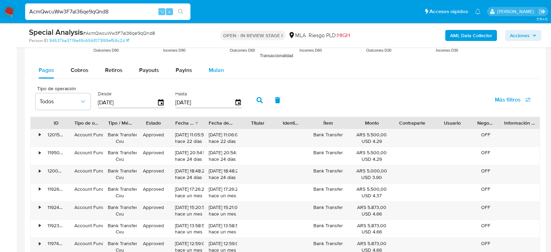
click at [218, 69] on span "Mulan" at bounding box center [216, 70] width 15 height 8
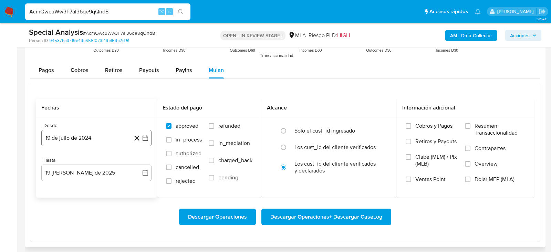
click at [81, 135] on button "19 de julio de 2024" at bounding box center [96, 138] width 110 height 17
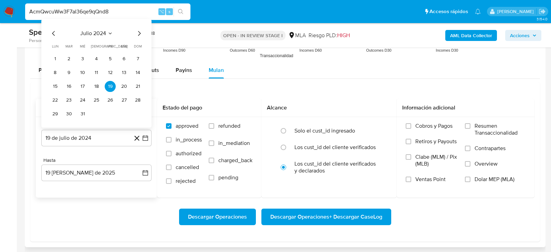
click at [140, 31] on icon "Mes siguiente" at bounding box center [139, 33] width 3 height 5
click at [92, 59] on button "1" at bounding box center [96, 58] width 11 height 11
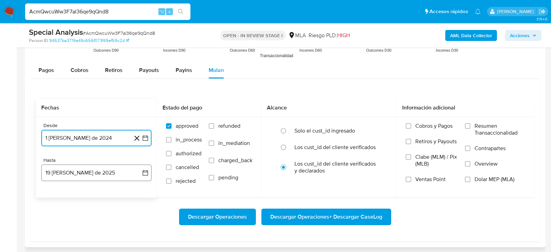
click at [86, 172] on button "19 de agosto de 2025" at bounding box center [96, 173] width 110 height 17
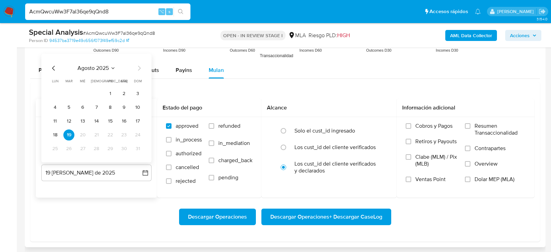
click at [53, 64] on icon "Mes anterior" at bounding box center [54, 68] width 8 height 8
click at [98, 145] on button "31" at bounding box center [96, 148] width 11 height 11
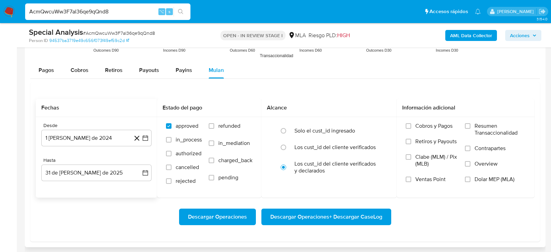
click at [98, 203] on div "Descargar Operaciones Descargar Operaciones + Descargar CaseLog" at bounding box center [285, 217] width 499 height 39
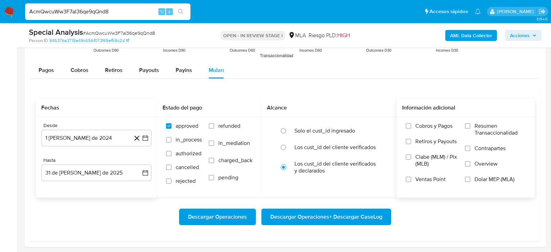
click at [489, 185] on label "Dolar MEP (MLA)" at bounding box center [495, 183] width 61 height 15
click at [470, 182] on input "Dolar MEP (MLA)" at bounding box center [468, 180] width 6 height 6
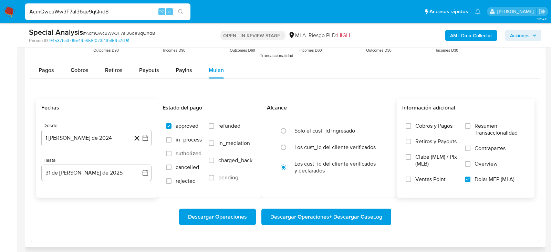
click at [314, 222] on span "Descargar Operaciones + Descargar CaseLog" at bounding box center [326, 216] width 112 height 15
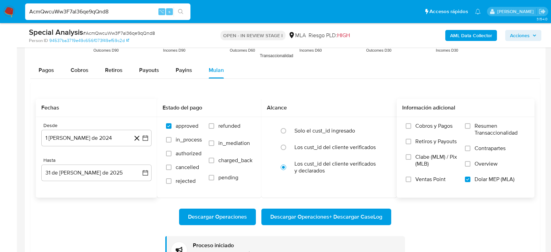
click at [121, 18] on div "AcmQwcuWw3F7al36qe9qQnd8 ⌥ s" at bounding box center [107, 11] width 165 height 17
click at [121, 12] on input "AcmQwcuWw3F7al36qe9qQnd8" at bounding box center [107, 11] width 165 height 9
paste input "NlNvoDUe5k60FKqg1ePCd1II"
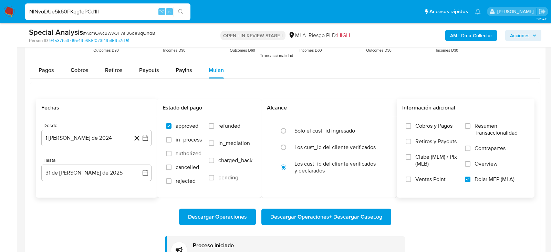
type input "NlNvoDUe5k60FKqg1ePCd1II"
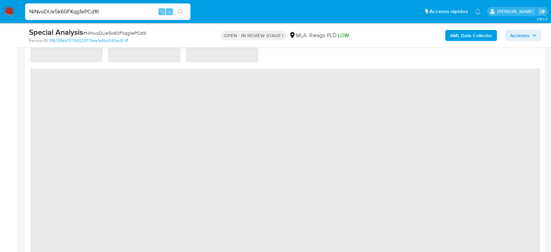
select select "10"
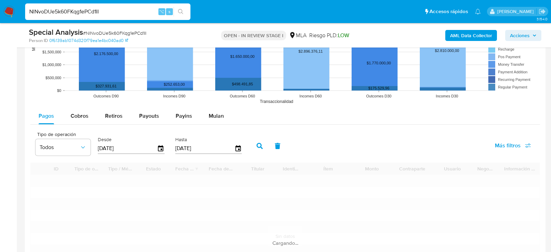
scroll to position [697, 0]
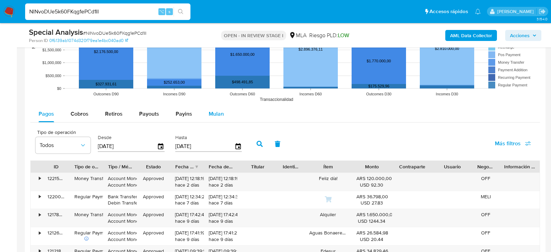
click at [214, 106] on div "Mulan" at bounding box center [216, 114] width 15 height 17
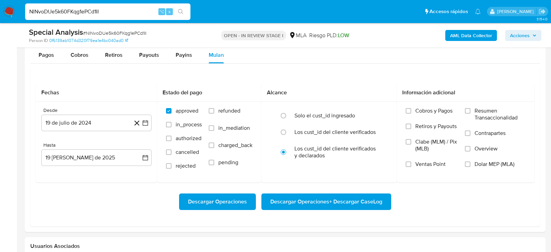
scroll to position [762, 0]
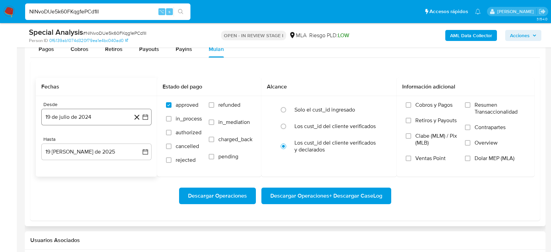
click at [68, 119] on button "19 de julio de 2024" at bounding box center [96, 117] width 110 height 17
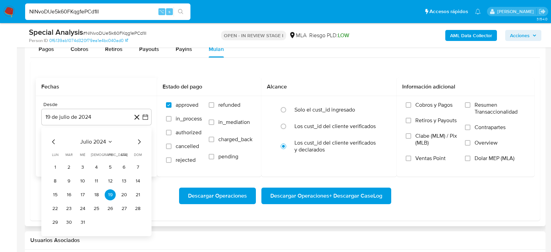
click at [138, 142] on icon "Mes siguiente" at bounding box center [139, 142] width 8 height 8
click at [93, 163] on button "1" at bounding box center [96, 167] width 11 height 11
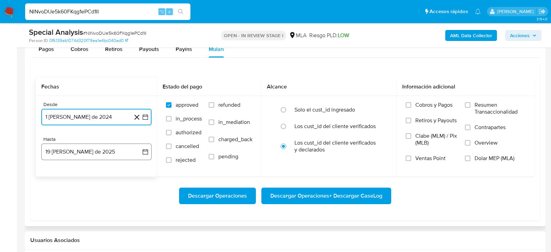
click at [93, 150] on button "19 de agosto de 2025" at bounding box center [96, 152] width 110 height 17
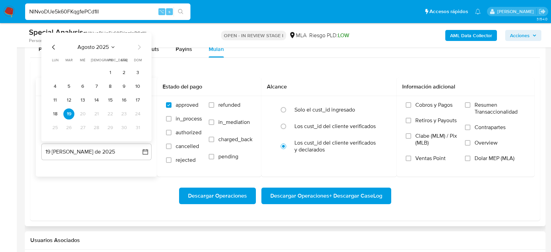
click at [53, 40] on div "agosto 2025 agosto 2025 lun lunes mar martes mié miércoles jue jueves vie viern…" at bounding box center [96, 87] width 110 height 109
click at [54, 48] on icon "Mes anterior" at bounding box center [54, 47] width 8 height 8
click at [94, 125] on button "31" at bounding box center [96, 127] width 11 height 11
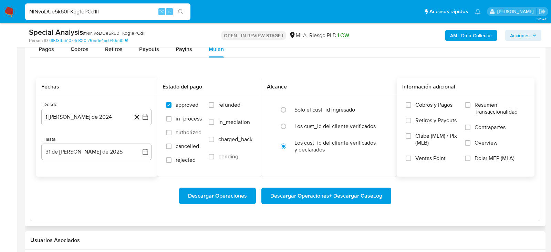
click at [482, 159] on span "Dolar MEP (MLA)" at bounding box center [495, 158] width 40 height 7
click at [470, 159] on input "Dolar MEP (MLA)" at bounding box center [468, 159] width 6 height 6
click at [468, 198] on div "Descargar Operaciones Descargar Operaciones + Descargar CaseLog" at bounding box center [285, 196] width 499 height 17
click at [325, 196] on span "Descargar Operaciones + Descargar CaseLog" at bounding box center [326, 195] width 112 height 15
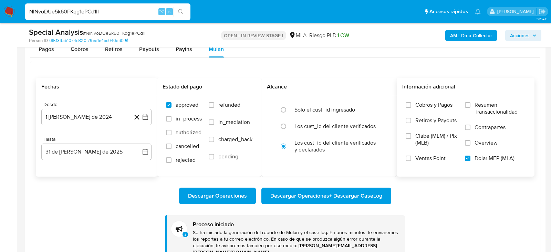
click at [82, 13] on input "NlNvoDUe5k60FKqg1ePCd1II" at bounding box center [107, 11] width 165 height 9
paste input "8P1zs5uzaDhnPhPY6pTxSKm2"
type input "8P1zs5uzaDhnPhPY6pTxSKm2"
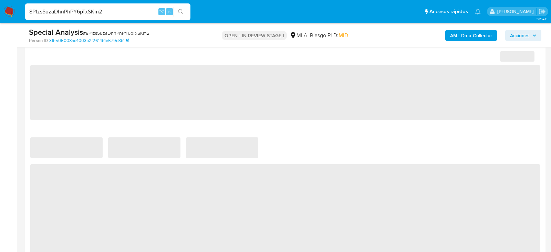
select select "10"
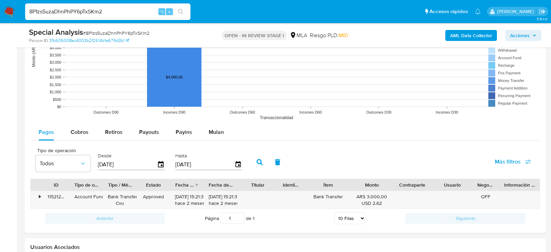
scroll to position [709, 0]
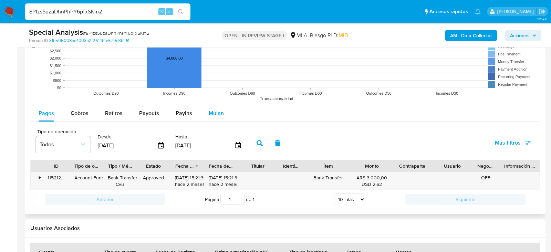
click at [222, 115] on button "Mulan" at bounding box center [216, 113] width 32 height 17
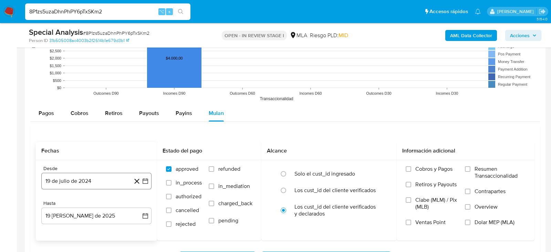
click at [70, 179] on button "19 de julio de 2024" at bounding box center [96, 181] width 110 height 17
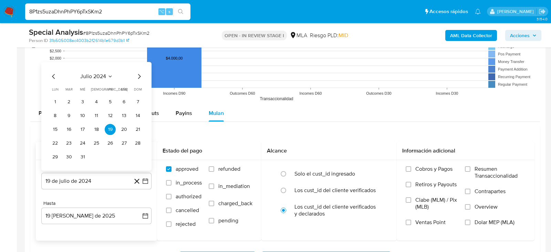
click at [144, 73] on div "julio 2024 julio 2024 lun lunes mar martes mié miércoles jue jueves vie viernes…" at bounding box center [96, 116] width 110 height 109
click at [141, 73] on icon "Mes siguiente" at bounding box center [139, 76] width 8 height 8
click at [98, 98] on button "1" at bounding box center [96, 101] width 11 height 11
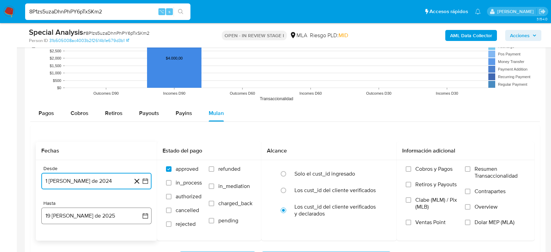
click at [81, 215] on button "19 de agosto de 2025" at bounding box center [96, 216] width 110 height 17
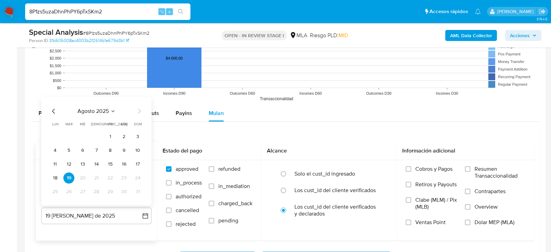
click at [51, 108] on icon "Mes anterior" at bounding box center [54, 111] width 8 height 8
click at [100, 192] on button "31" at bounding box center [96, 191] width 11 height 11
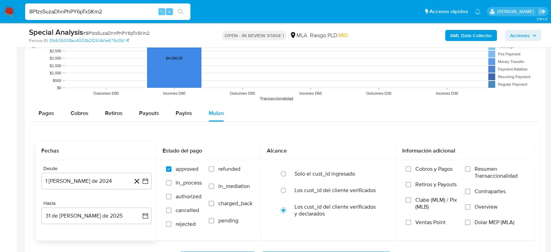
click at [31, 199] on div "Fechas Desde 1 de agosto de 2024 1-08-2024 Hasta 31 de julio de 2025 31-07-2025…" at bounding box center [285, 204] width 510 height 159
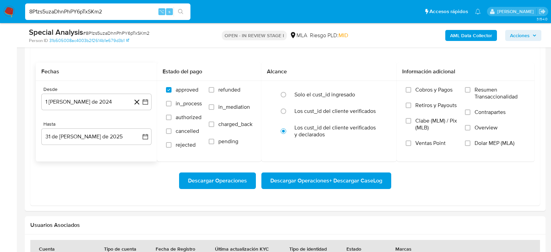
scroll to position [797, 0]
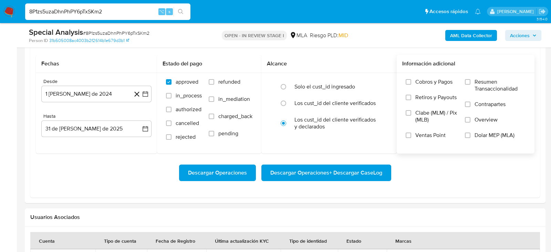
click at [488, 132] on span "Dolar MEP (MLA)" at bounding box center [495, 135] width 40 height 7
click at [470, 133] on input "Dolar MEP (MLA)" at bounding box center [468, 136] width 6 height 6
click at [443, 176] on div "Descargar Operaciones Descargar Operaciones + Descargar CaseLog" at bounding box center [285, 173] width 499 height 17
click at [320, 170] on span "Descargar Operaciones + Descargar CaseLog" at bounding box center [326, 172] width 112 height 15
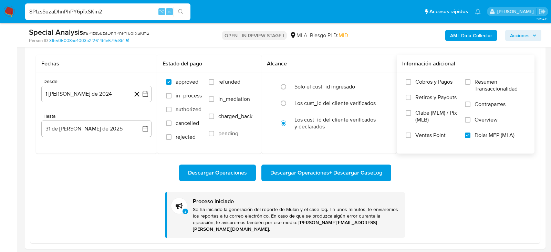
click at [79, 12] on input "8P1zs5uzaDhnPhPY6pTxSKm2" at bounding box center [107, 11] width 165 height 9
paste input "HuW26MFDAE1bxB71ZrmN2QqG"
type input "HuW26MFDAE1bxB71ZrmN2QqG"
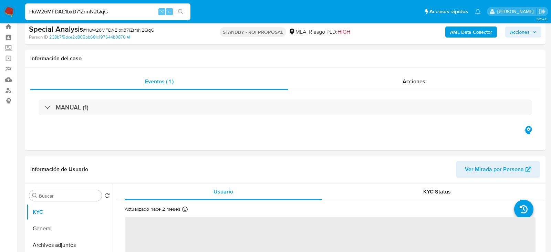
select select "10"
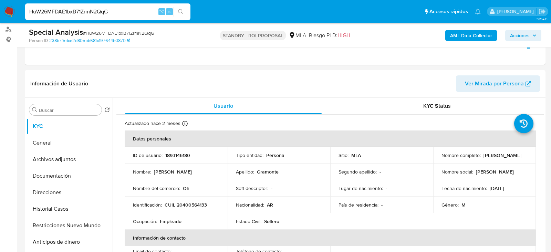
scroll to position [97, 0]
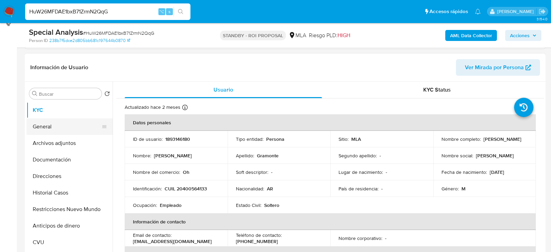
click at [44, 129] on button "General" at bounding box center [67, 126] width 81 height 17
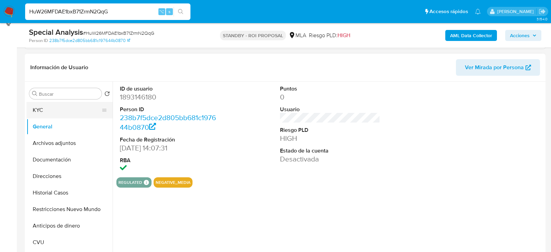
click at [40, 104] on button "KYC" at bounding box center [67, 110] width 81 height 17
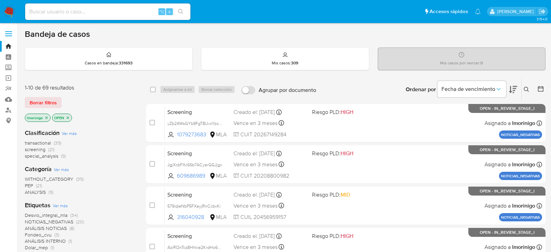
click at [85, 9] on input at bounding box center [107, 11] width 165 height 9
paste input "kOtdRJTj66XLGfk4Q2cUZBAx"
type input "kOtdRJTj66XLGfk4Q2cUZBAx"
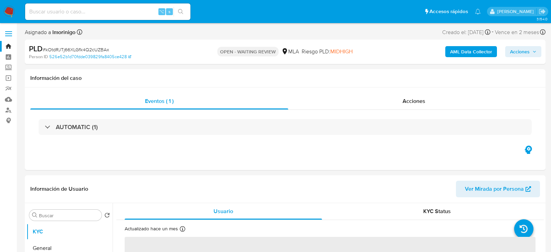
select select "10"
